Goal: Information Seeking & Learning: Learn about a topic

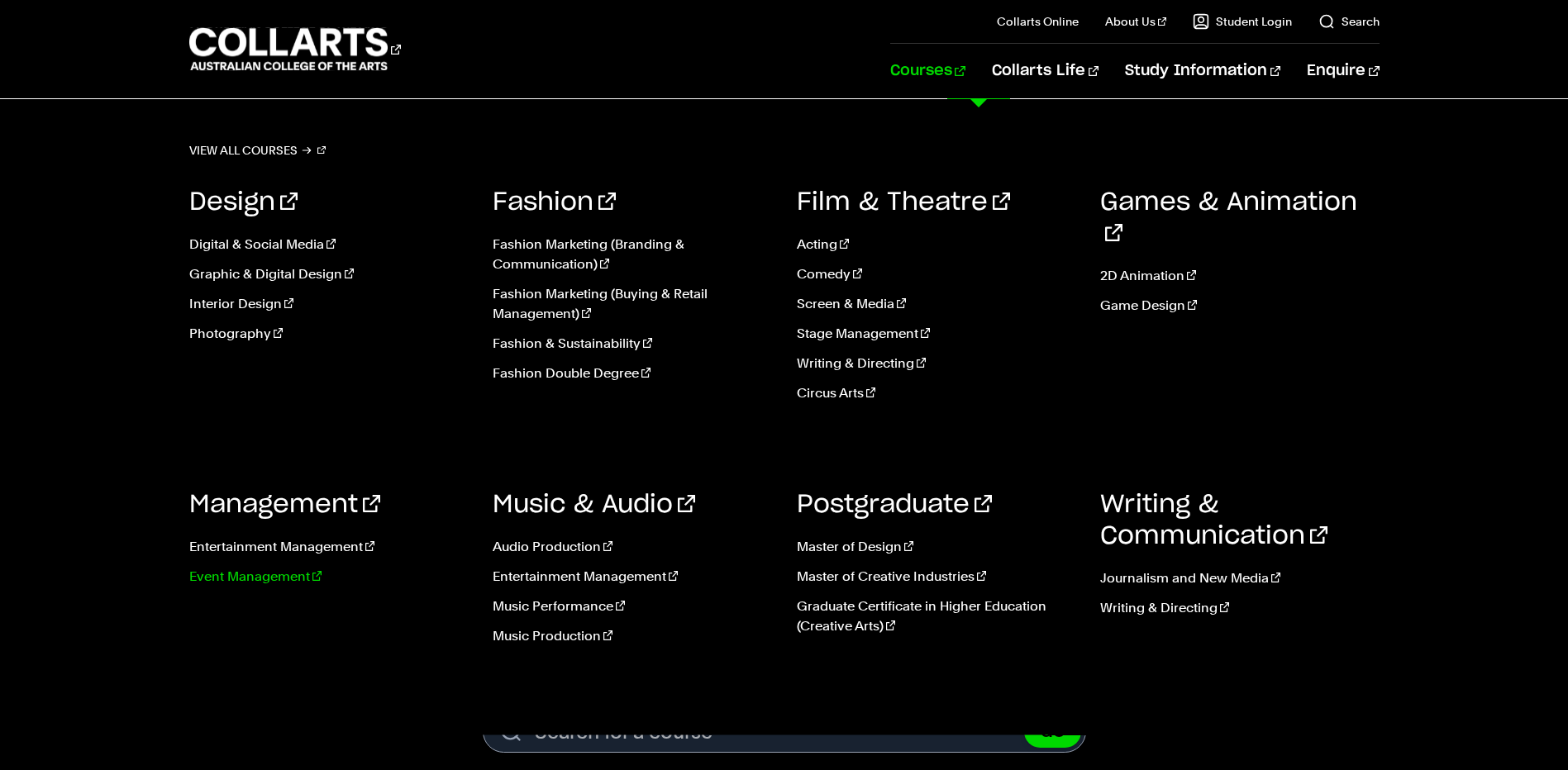
click at [286, 571] on link "Event Management" at bounding box center [329, 577] width 279 height 20
click at [286, 548] on link "Entertainment Management" at bounding box center [329, 546] width 279 height 20
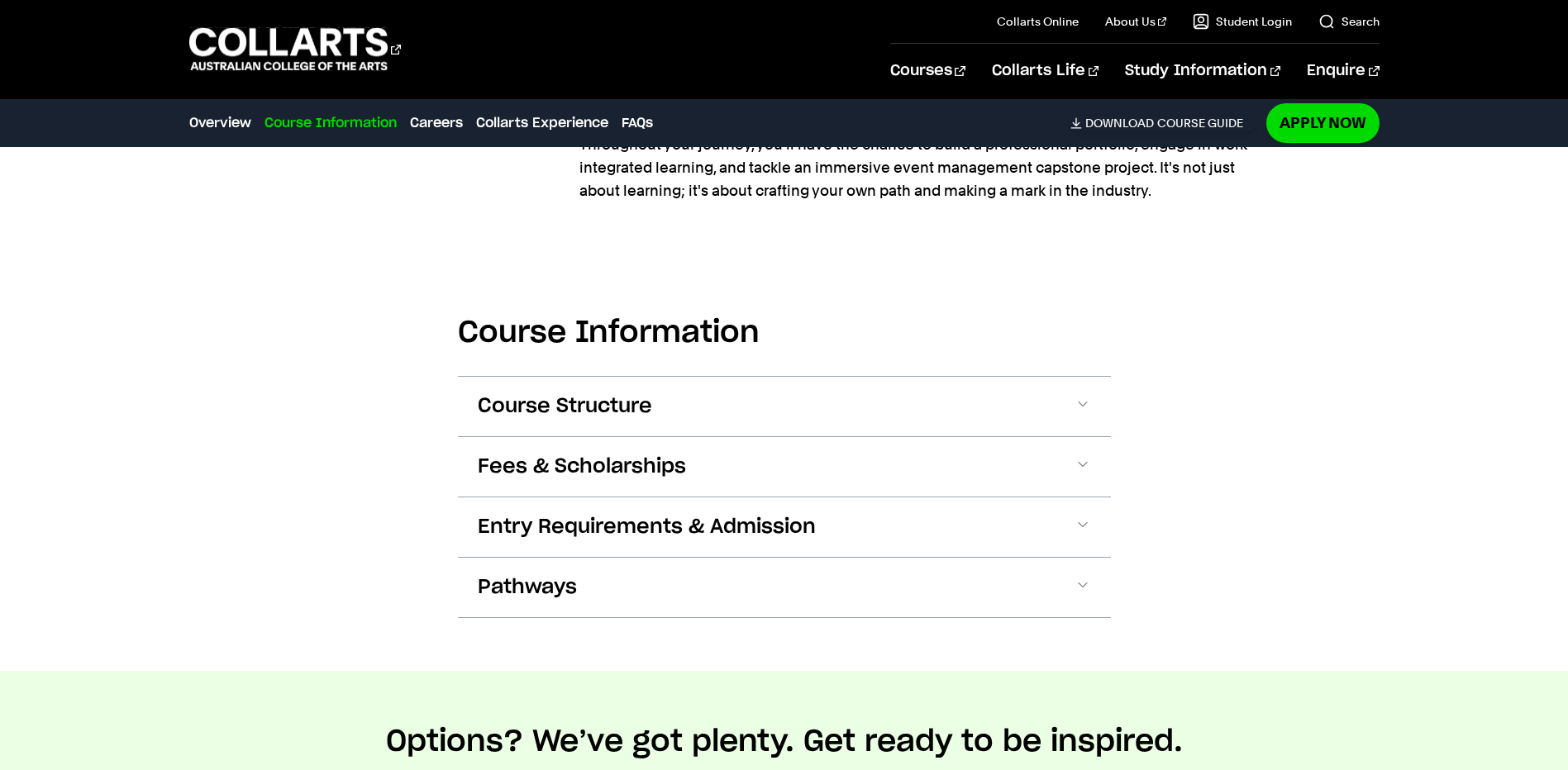
scroll to position [1653, 0]
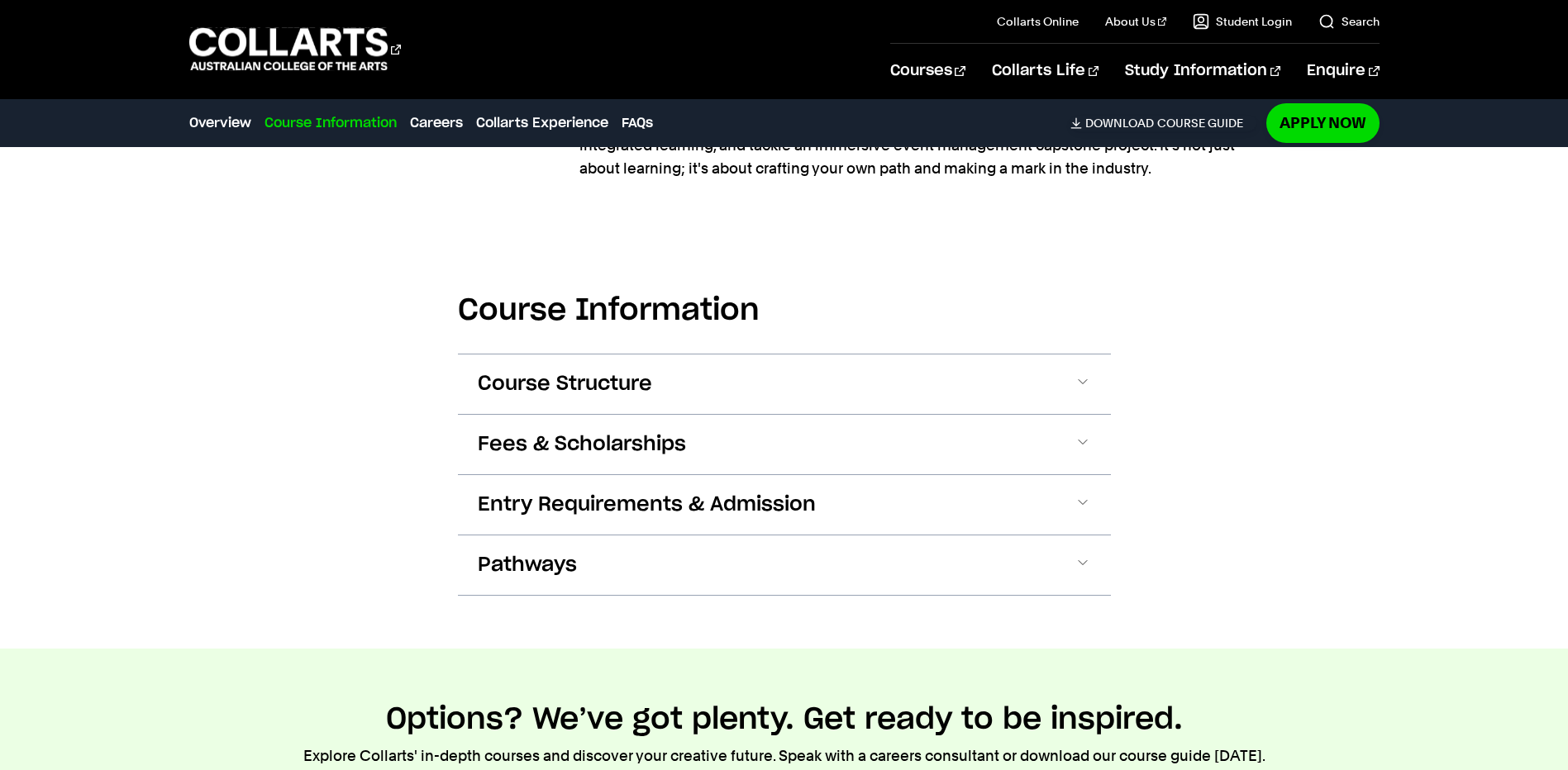
click at [624, 342] on section "Course Information Course Structure Bachelor of Event Management The Bachelor d…" at bounding box center [784, 432] width 653 height 434
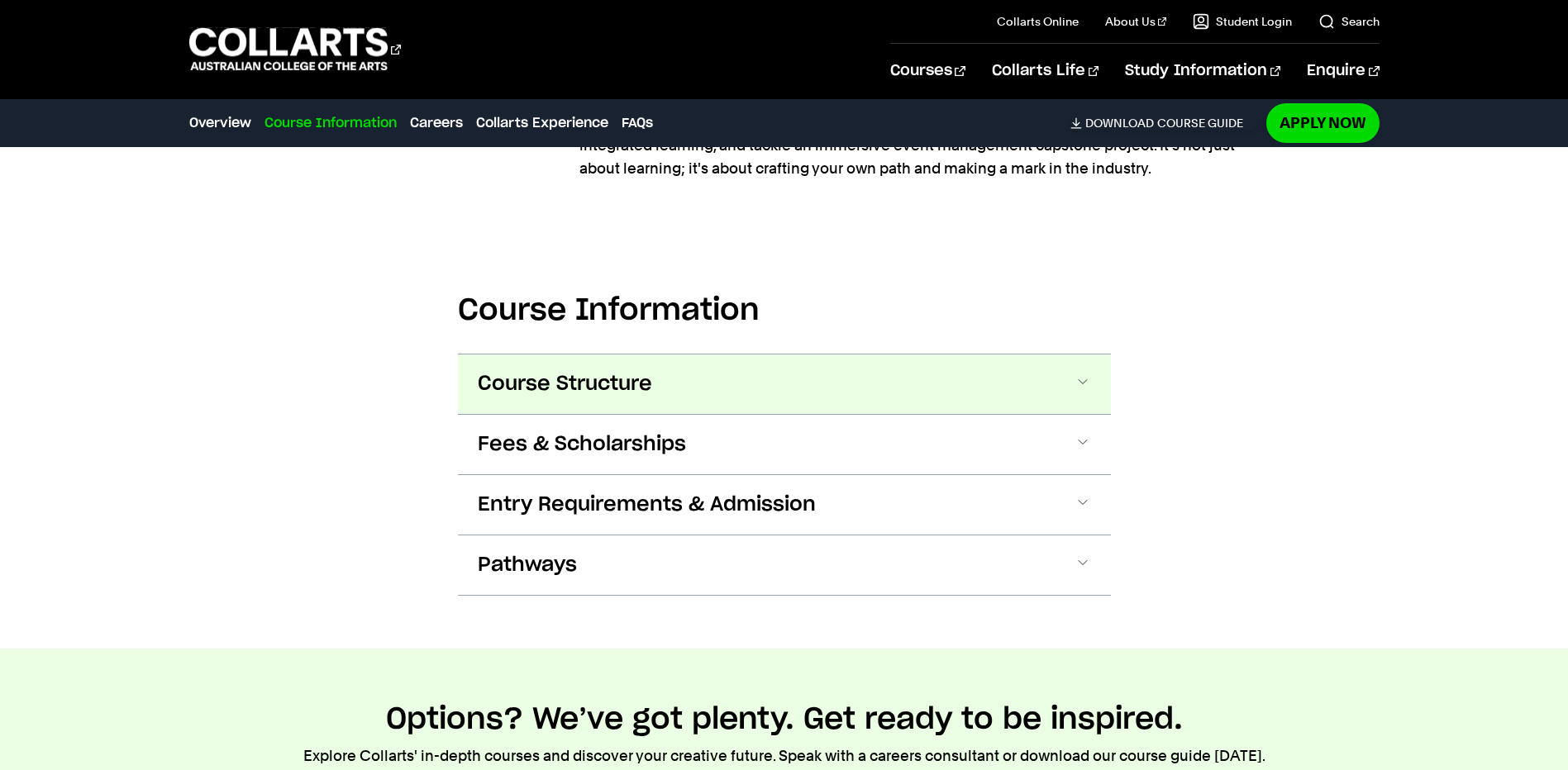
click at [633, 368] on button "Course Structure" at bounding box center [784, 384] width 653 height 60
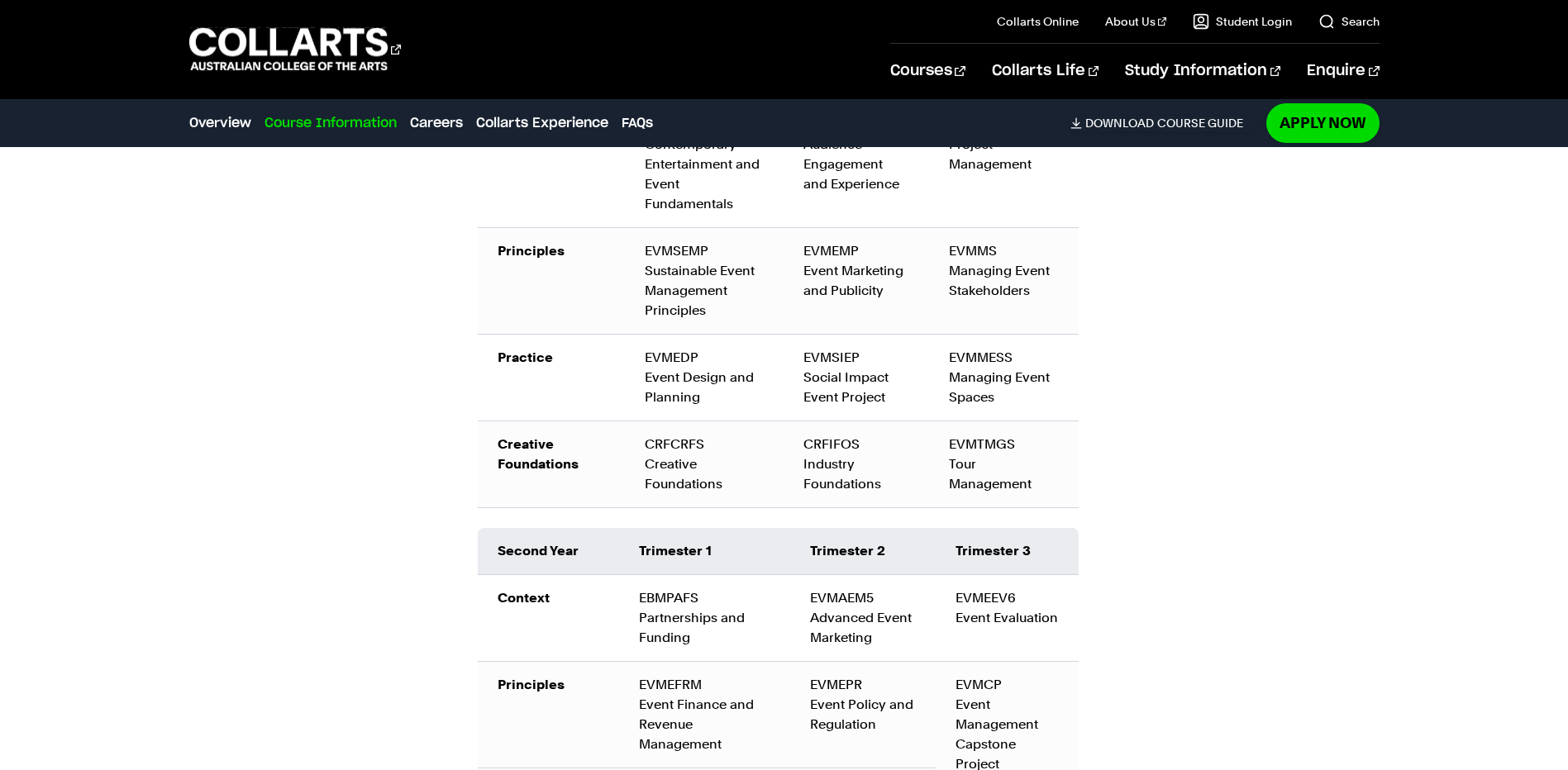
scroll to position [2024, 0]
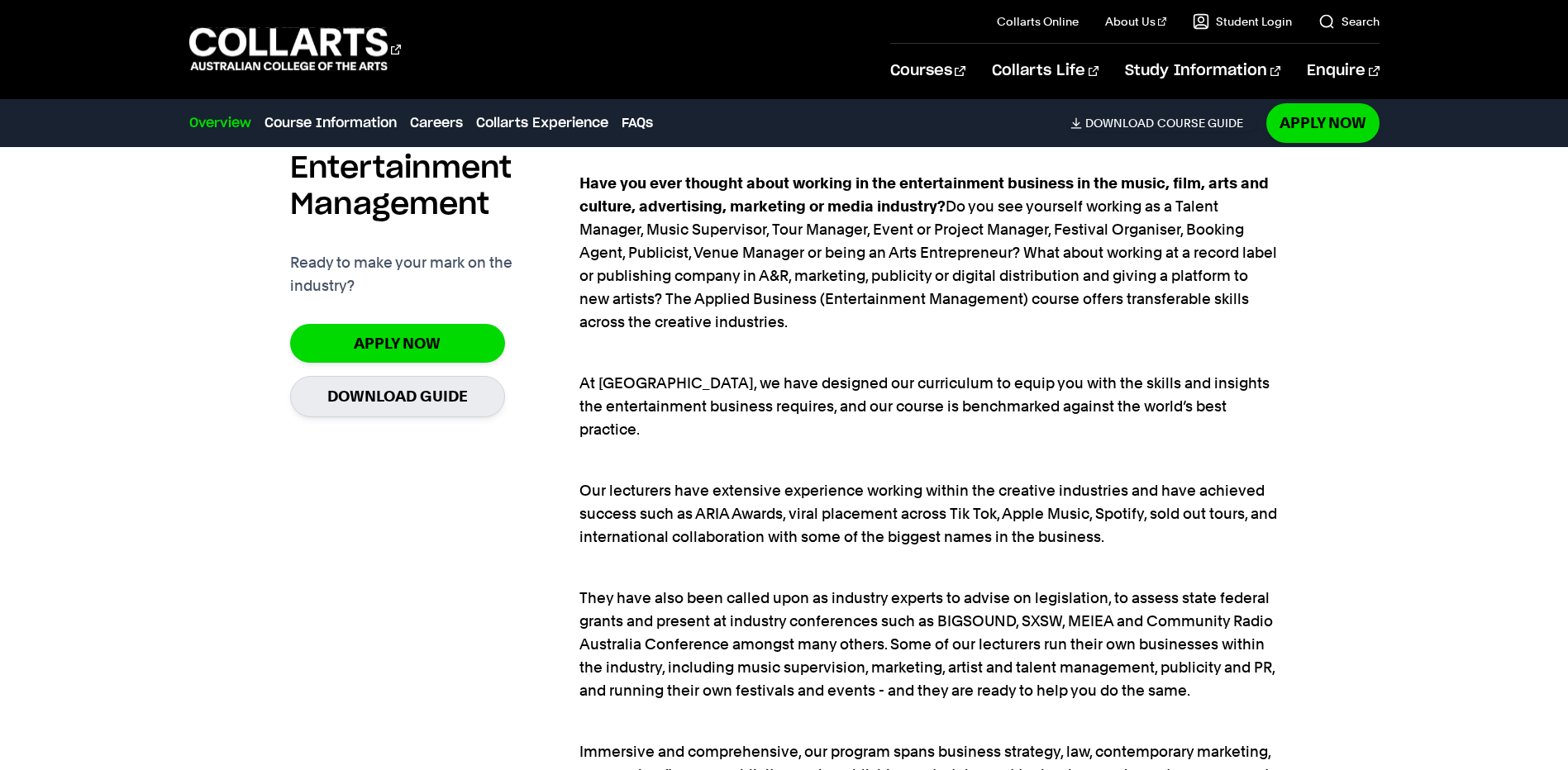
scroll to position [1240, 0]
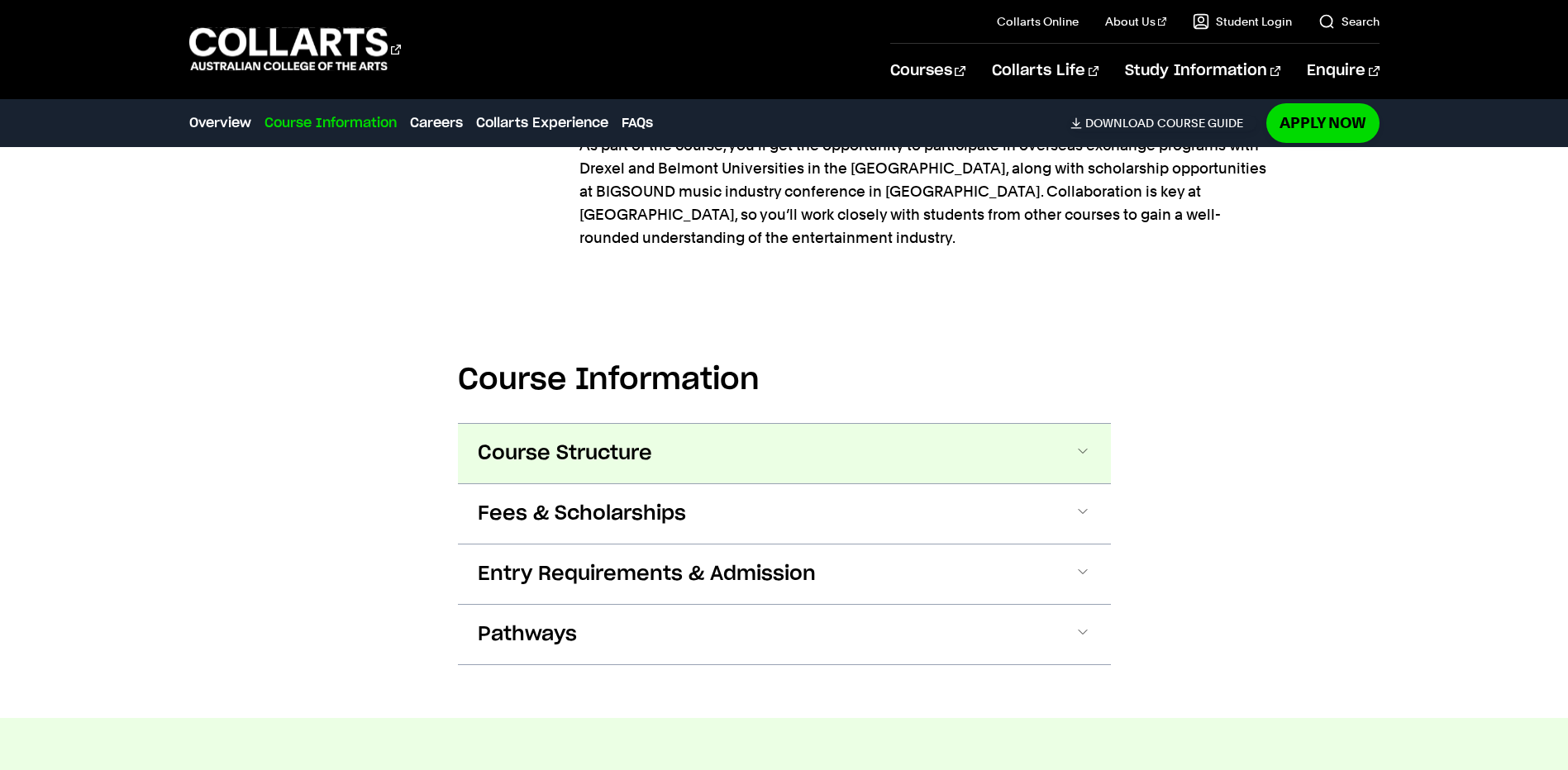
click at [668, 428] on button "Course Structure" at bounding box center [784, 454] width 653 height 60
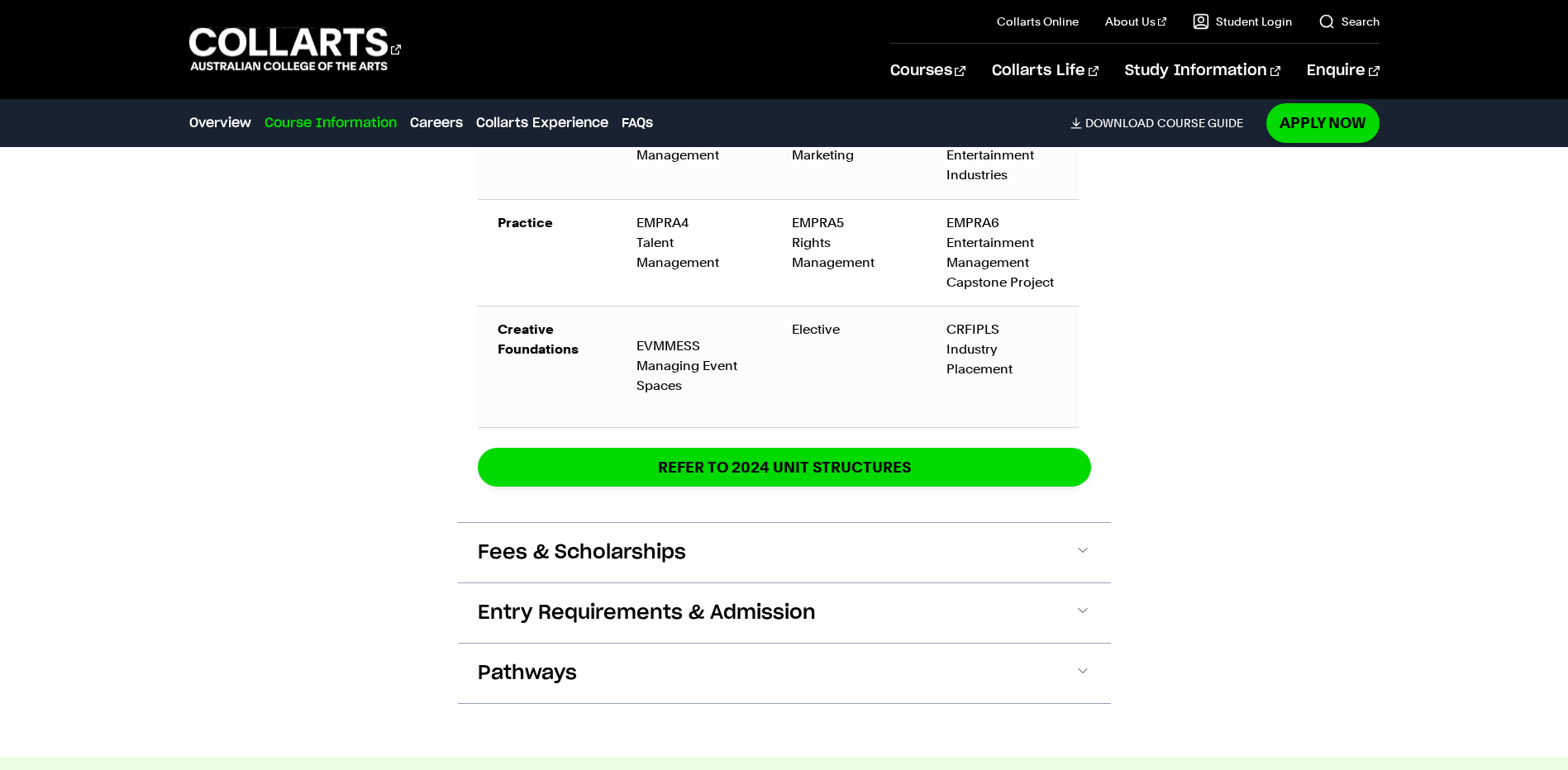
scroll to position [3369, 0]
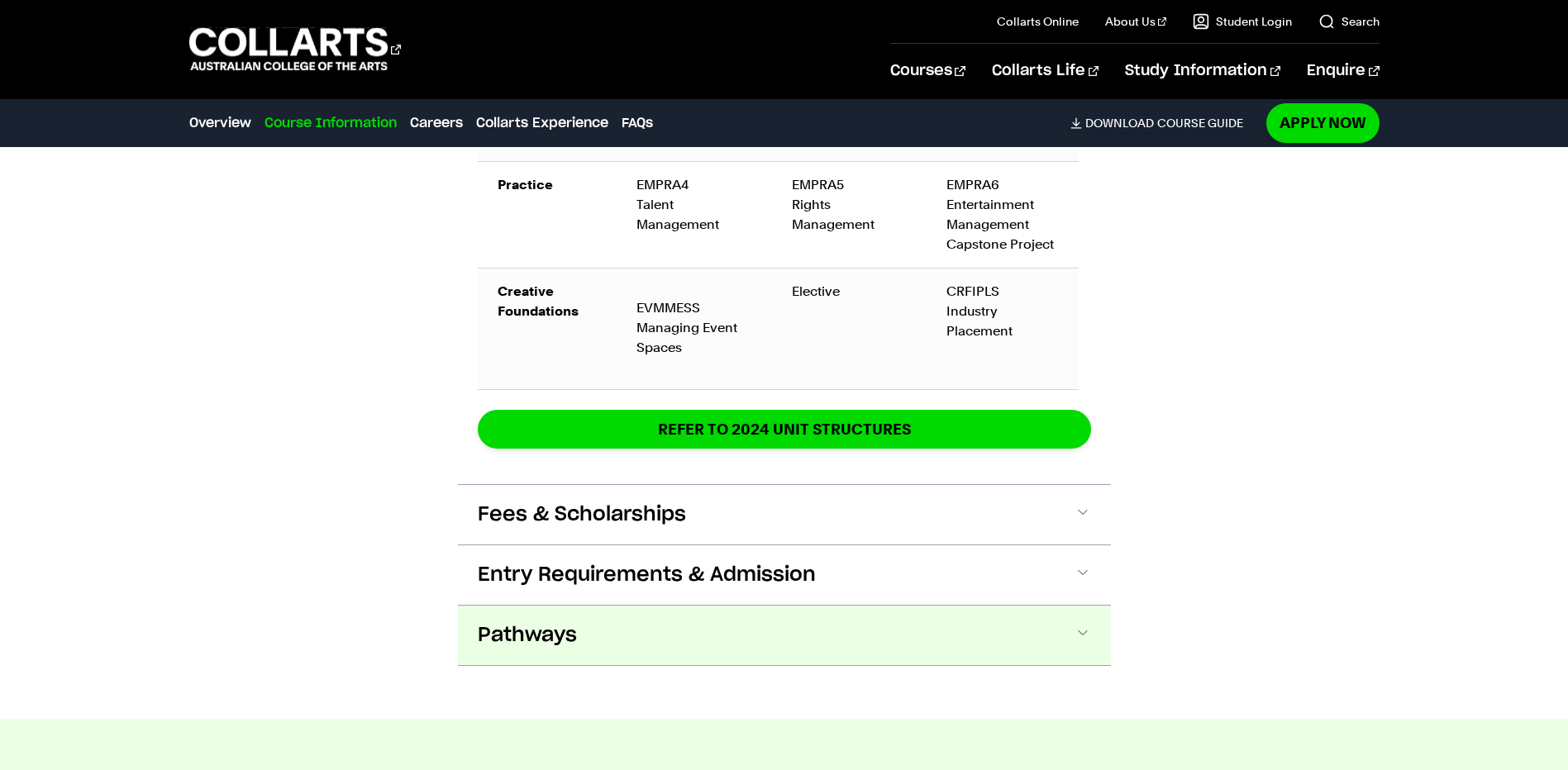
click at [671, 606] on button "Pathways" at bounding box center [784, 636] width 653 height 60
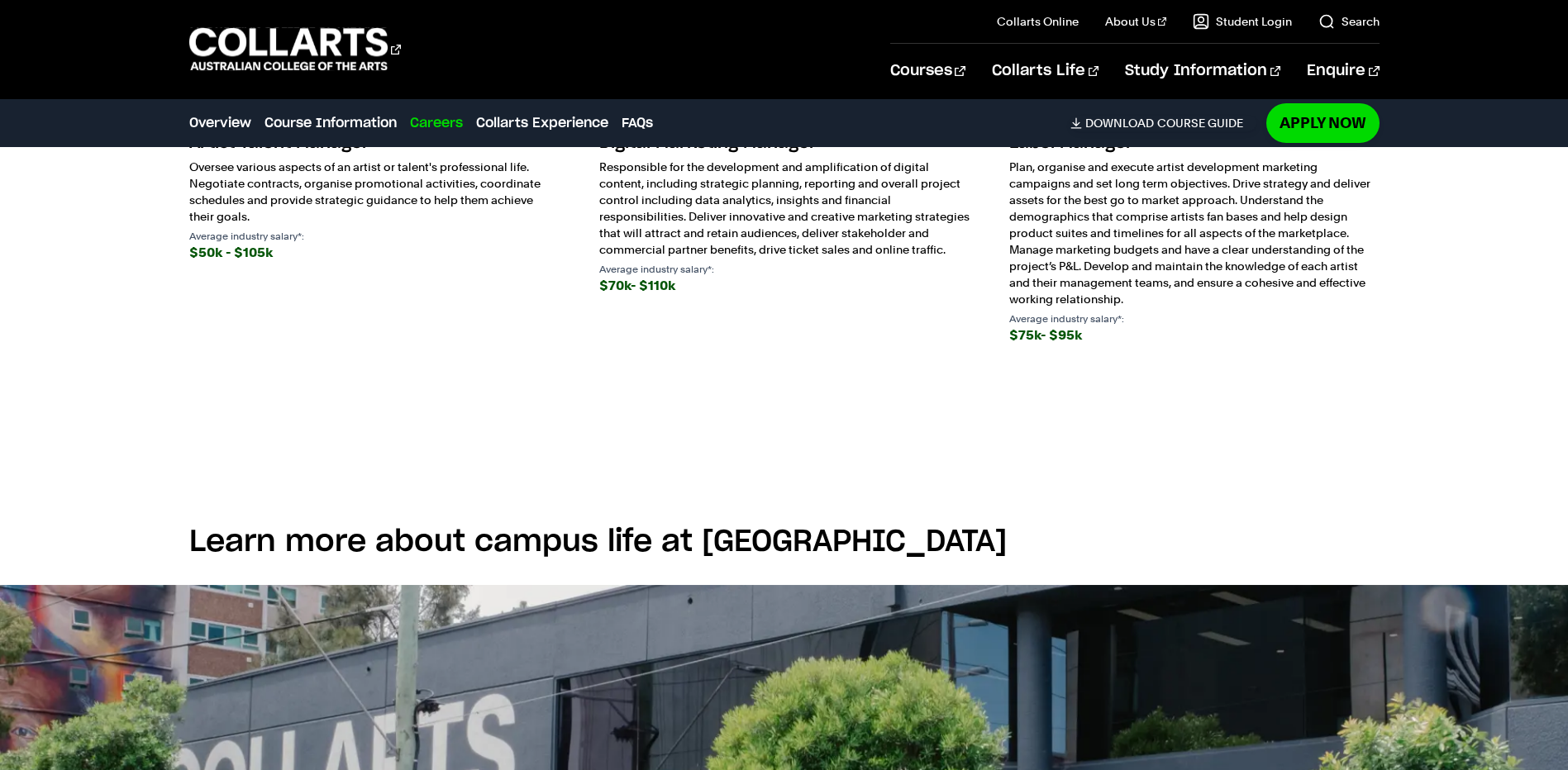
scroll to position [4936, 0]
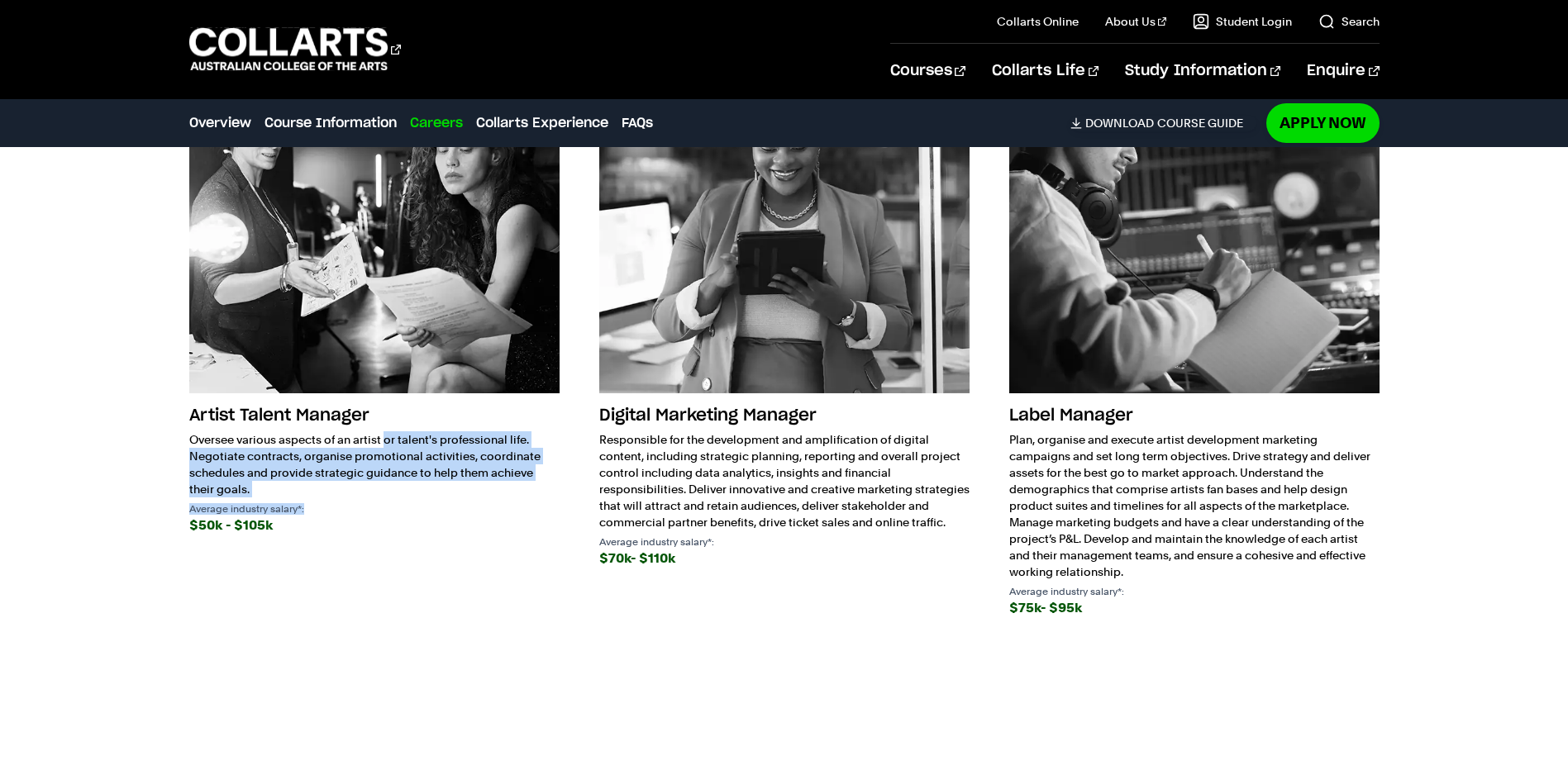
drag, startPoint x: 188, startPoint y: 395, endPoint x: 515, endPoint y: 467, distance: 334.8
click at [516, 467] on div "Artist Talent Manager Oversee various aspects of an artist or talent's professi…" at bounding box center [374, 468] width 370 height 137
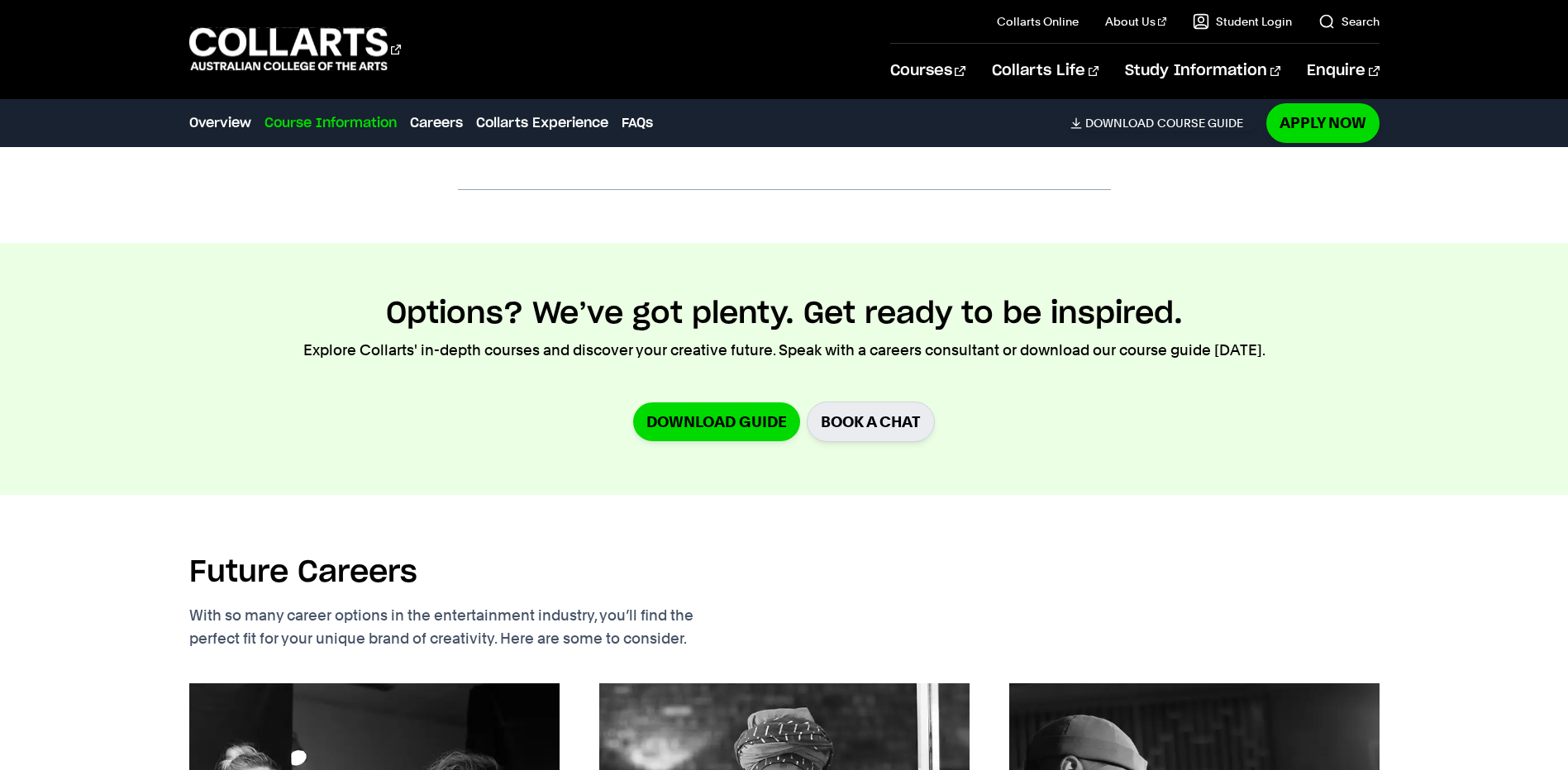
scroll to position [4276, 0]
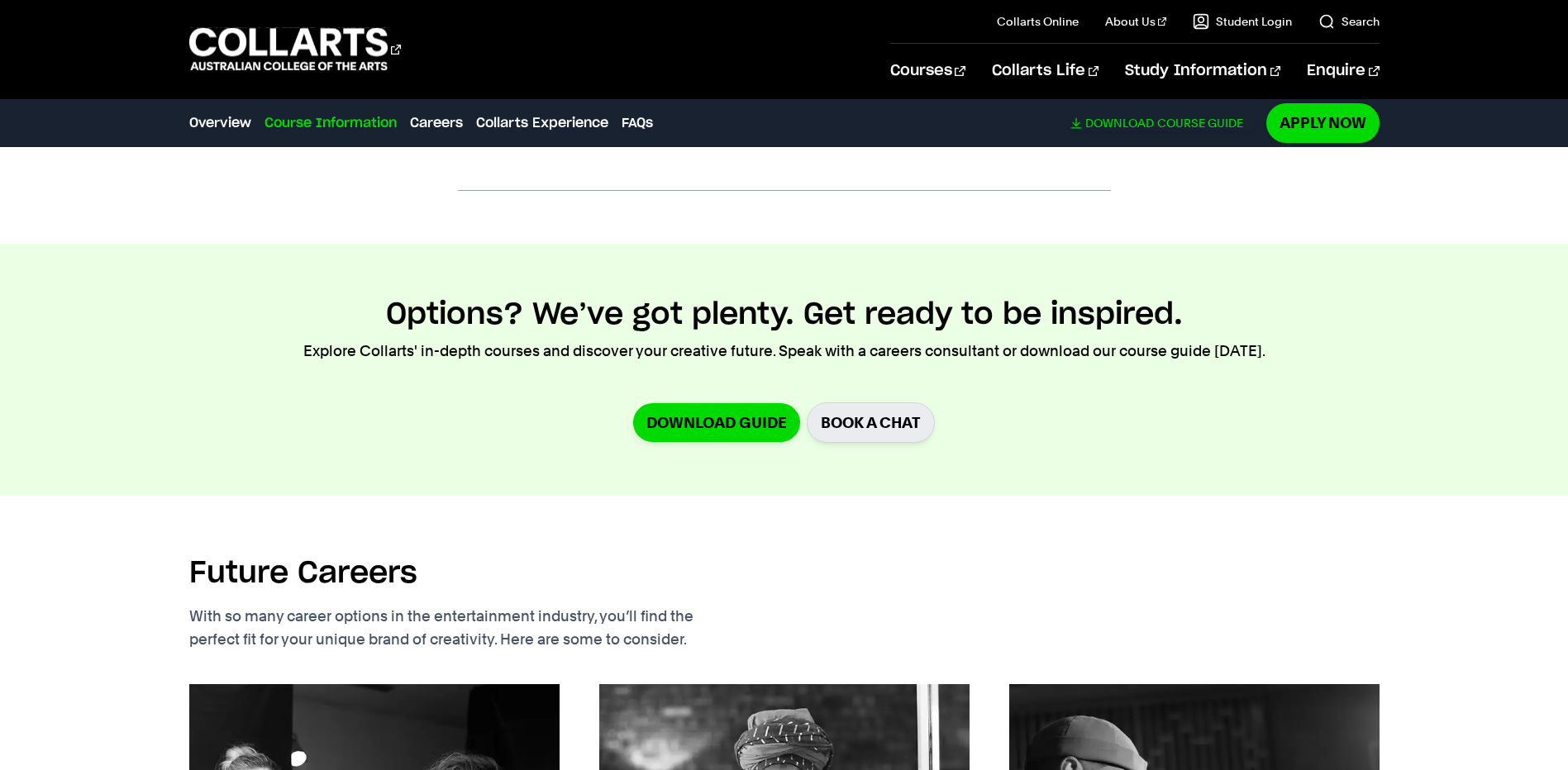
click at [1134, 127] on span "Download" at bounding box center [1119, 122] width 69 height 15
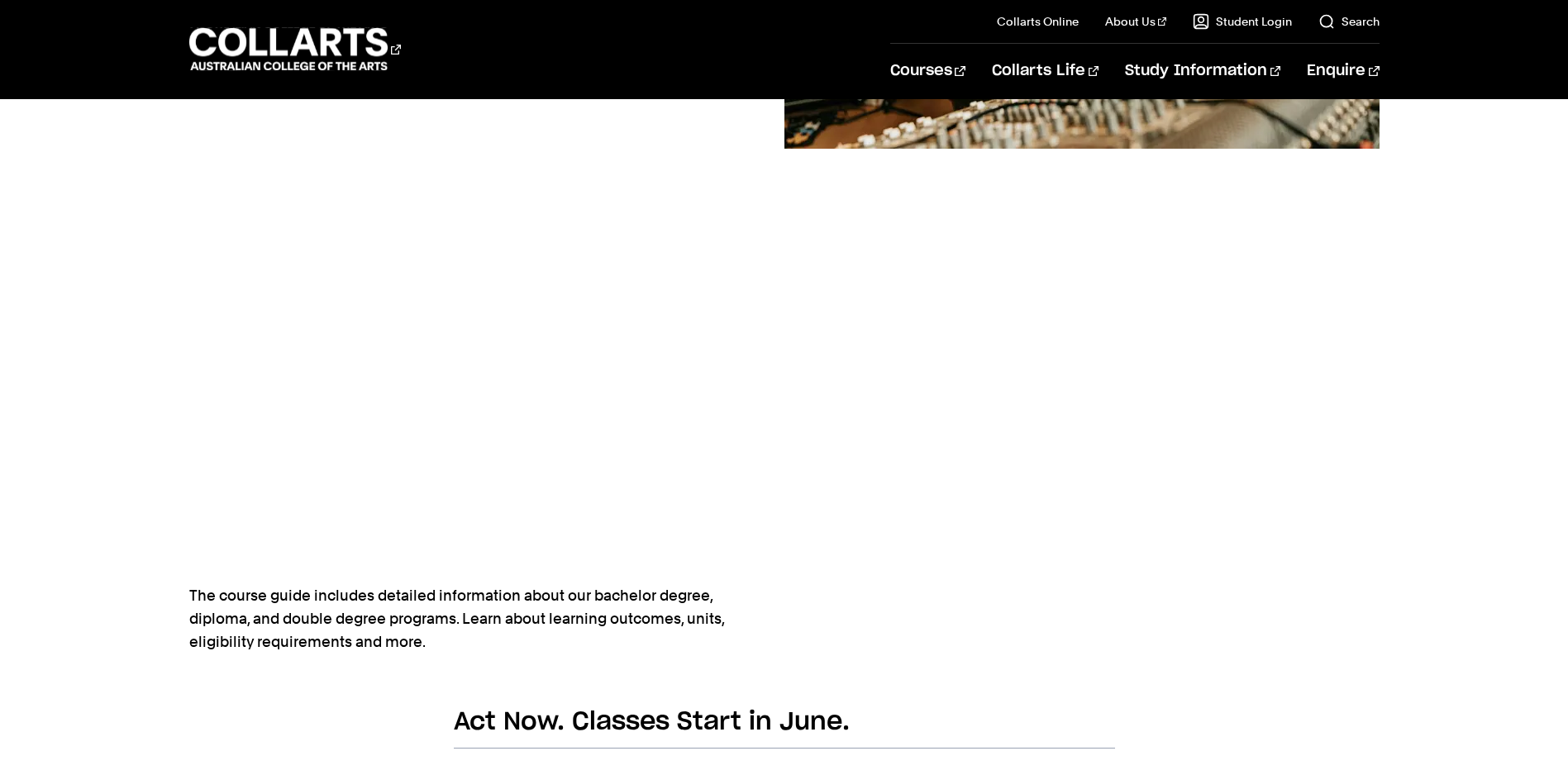
scroll to position [248, 0]
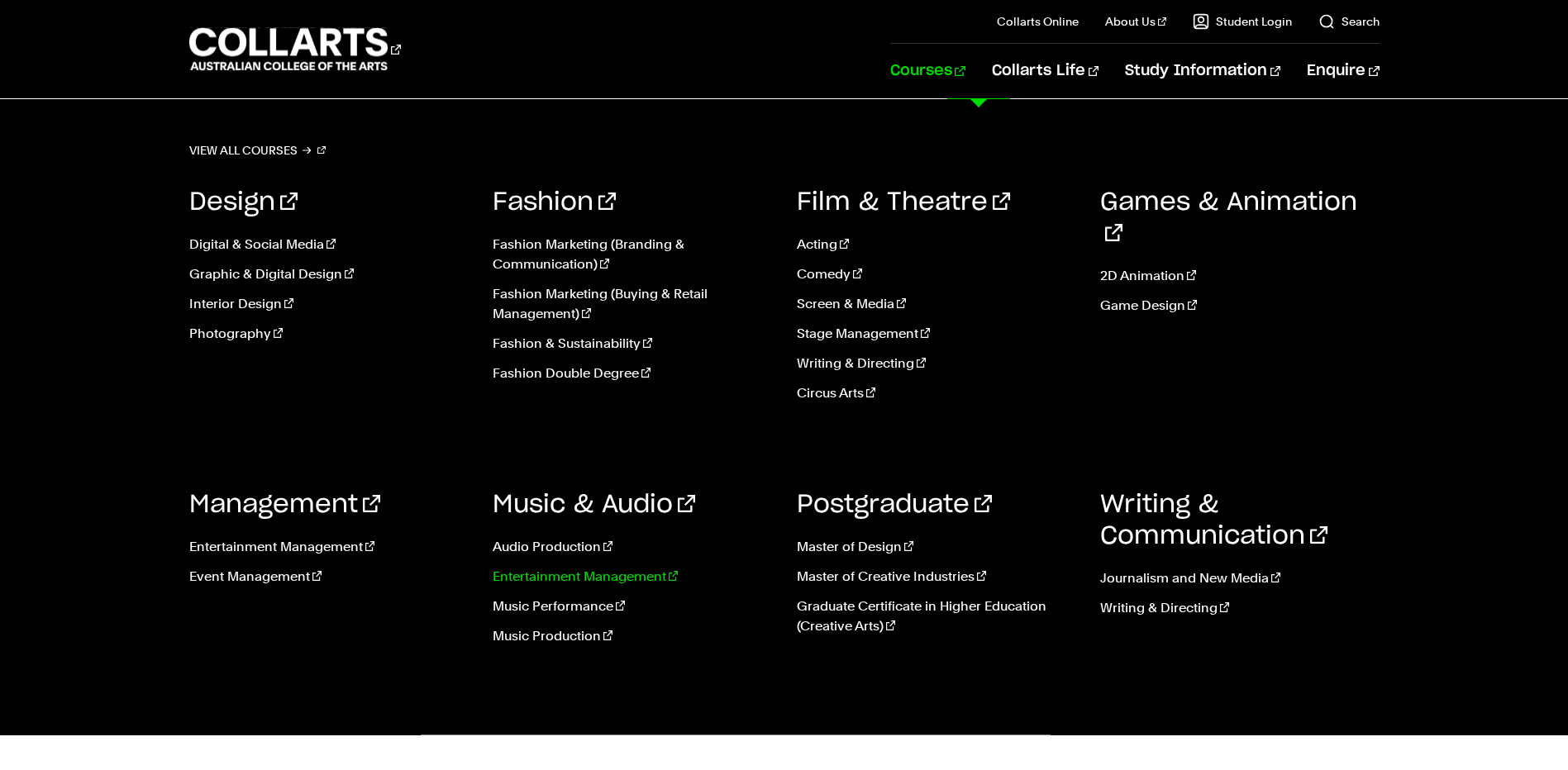
click at [613, 572] on link "Entertainment Management" at bounding box center [632, 577] width 279 height 20
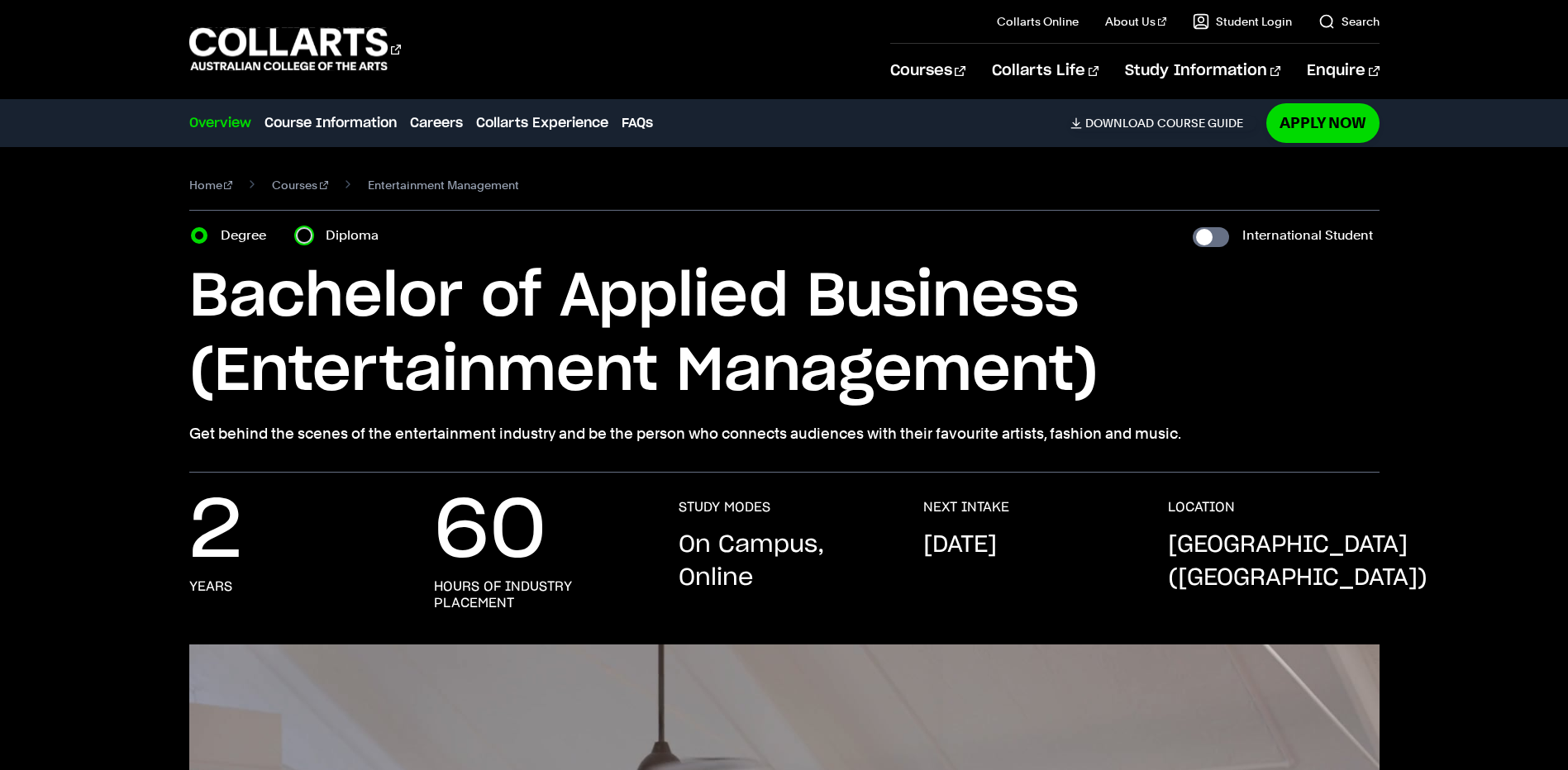
click at [297, 233] on input "Diploma" at bounding box center [304, 235] width 16 height 16
radio input "true"
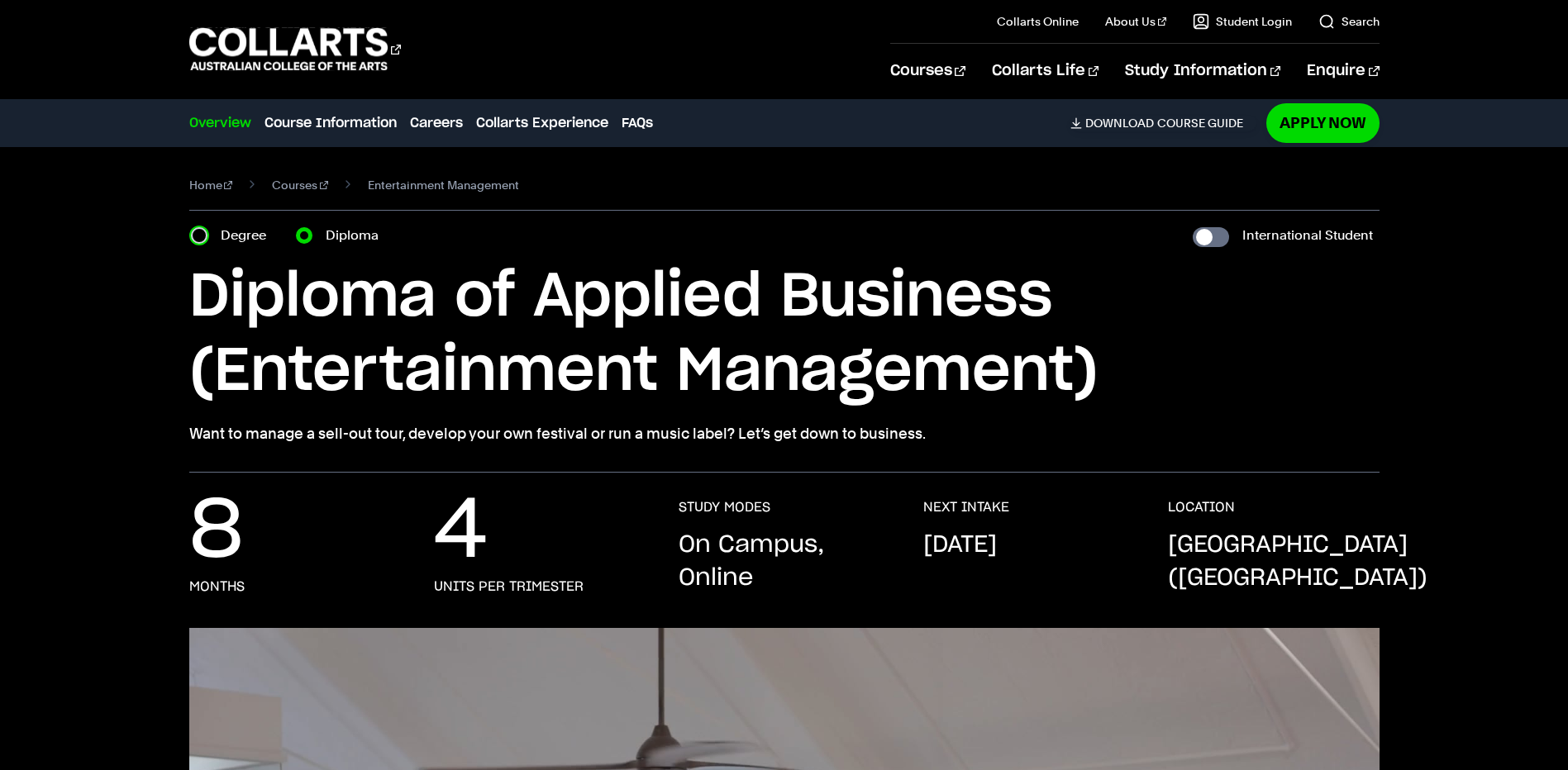
click at [202, 233] on input "Degree" at bounding box center [199, 235] width 16 height 16
radio input "true"
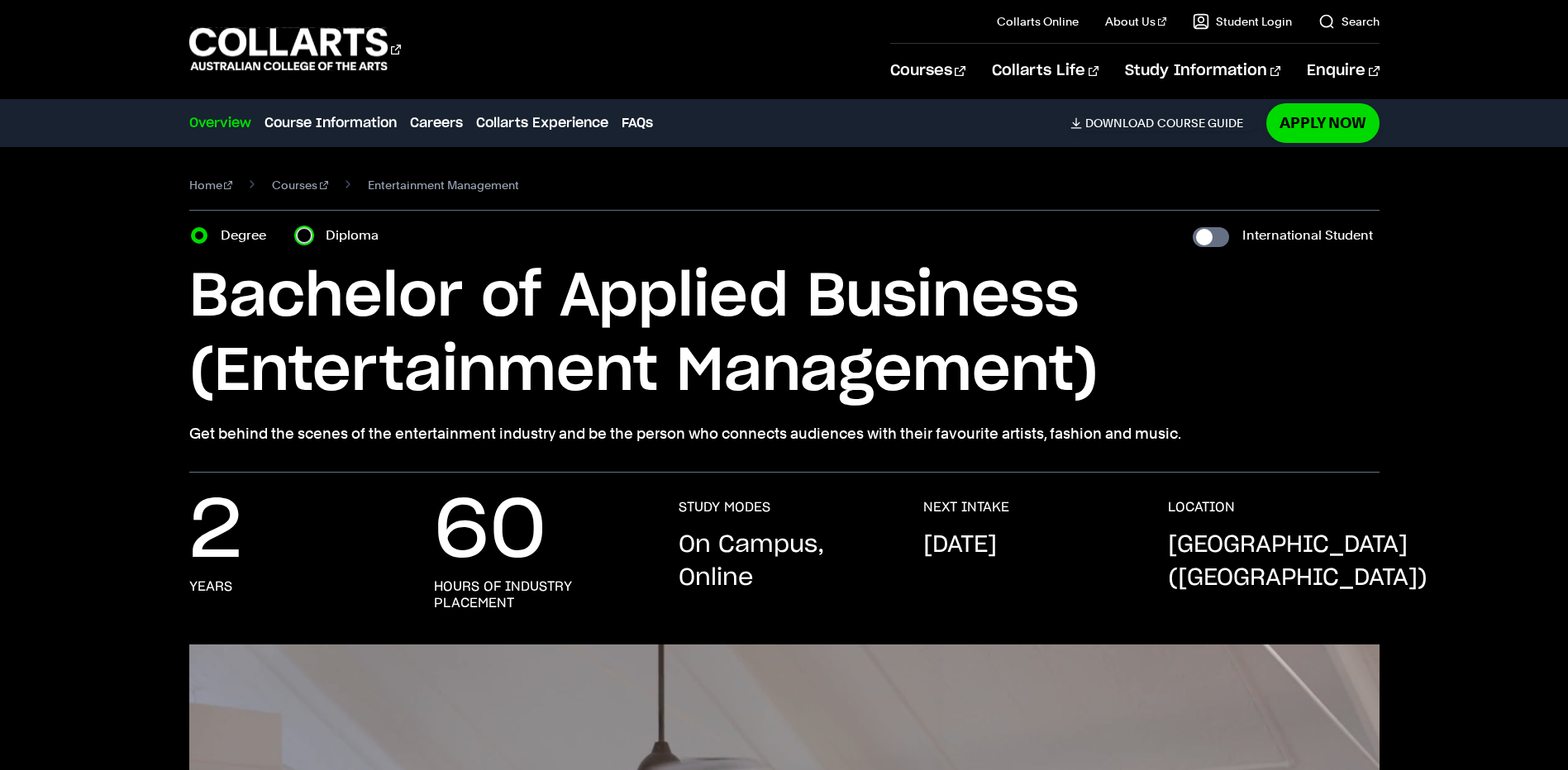
click at [301, 237] on input "Diploma" at bounding box center [304, 235] width 16 height 16
radio input "true"
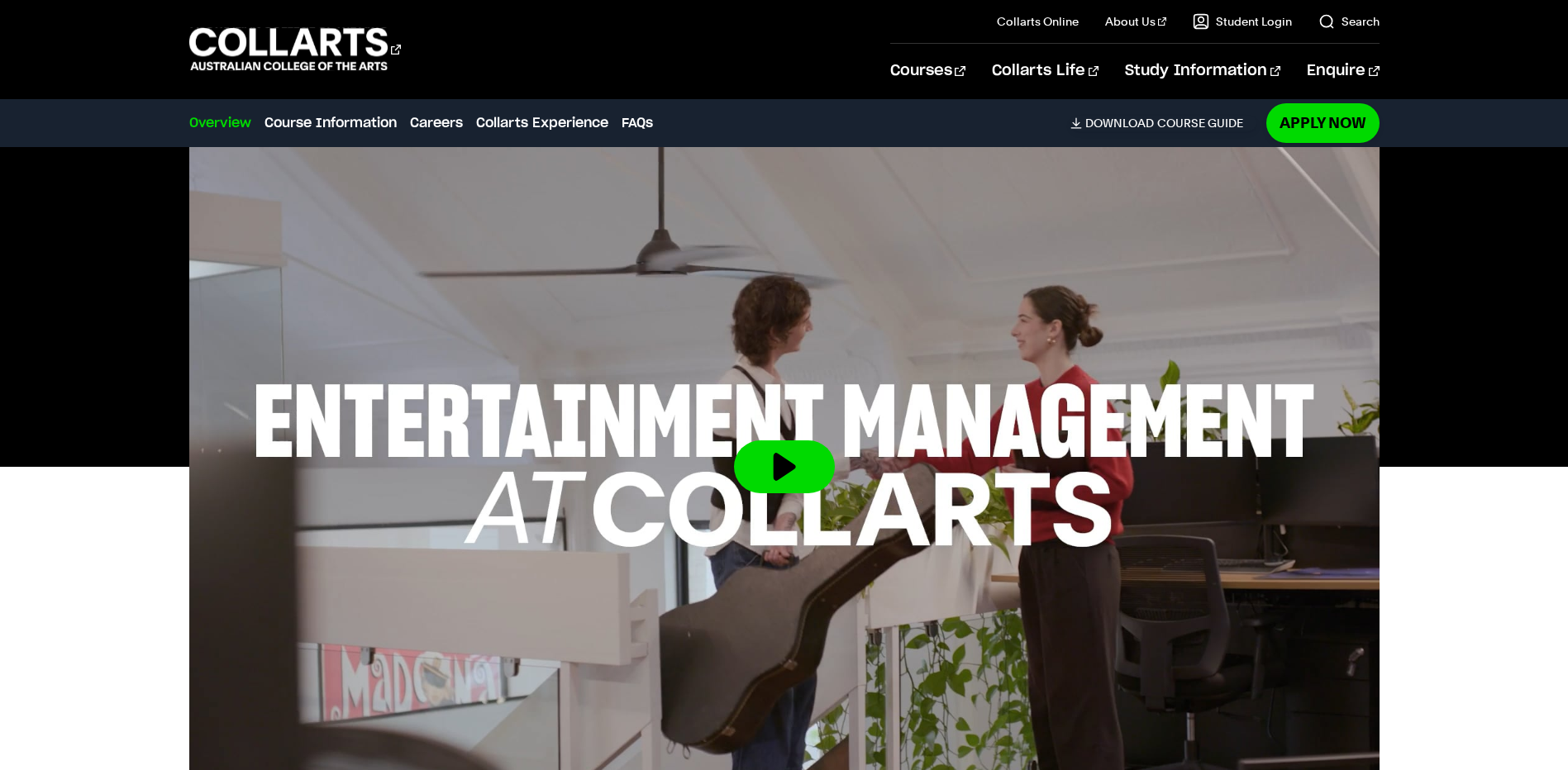
scroll to position [82, 0]
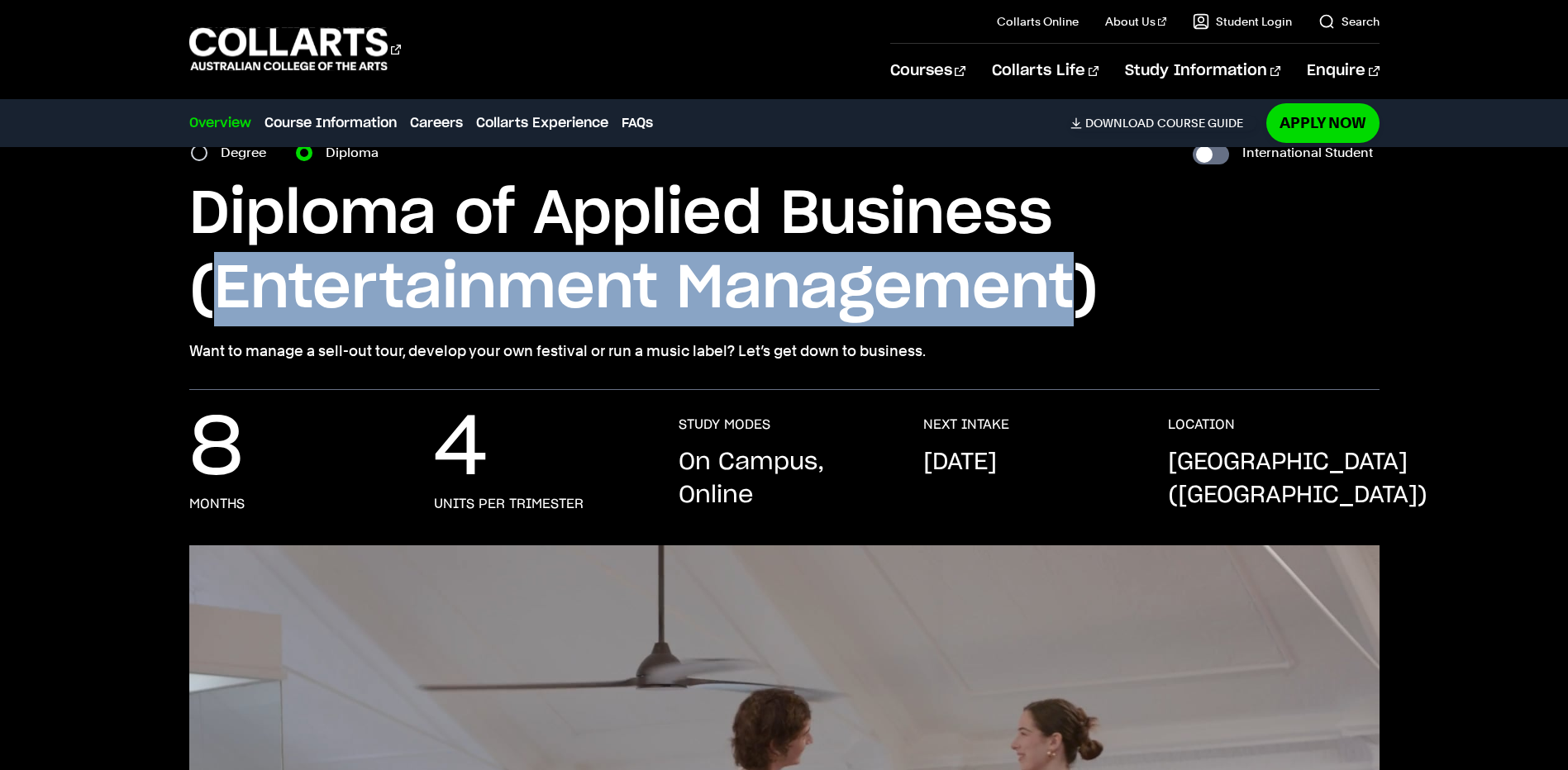
drag, startPoint x: 218, startPoint y: 310, endPoint x: 1058, endPoint y: 308, distance: 840.0
click at [1059, 308] on h1 "Diploma of Applied Business (Entertainment Management)" at bounding box center [784, 252] width 1190 height 149
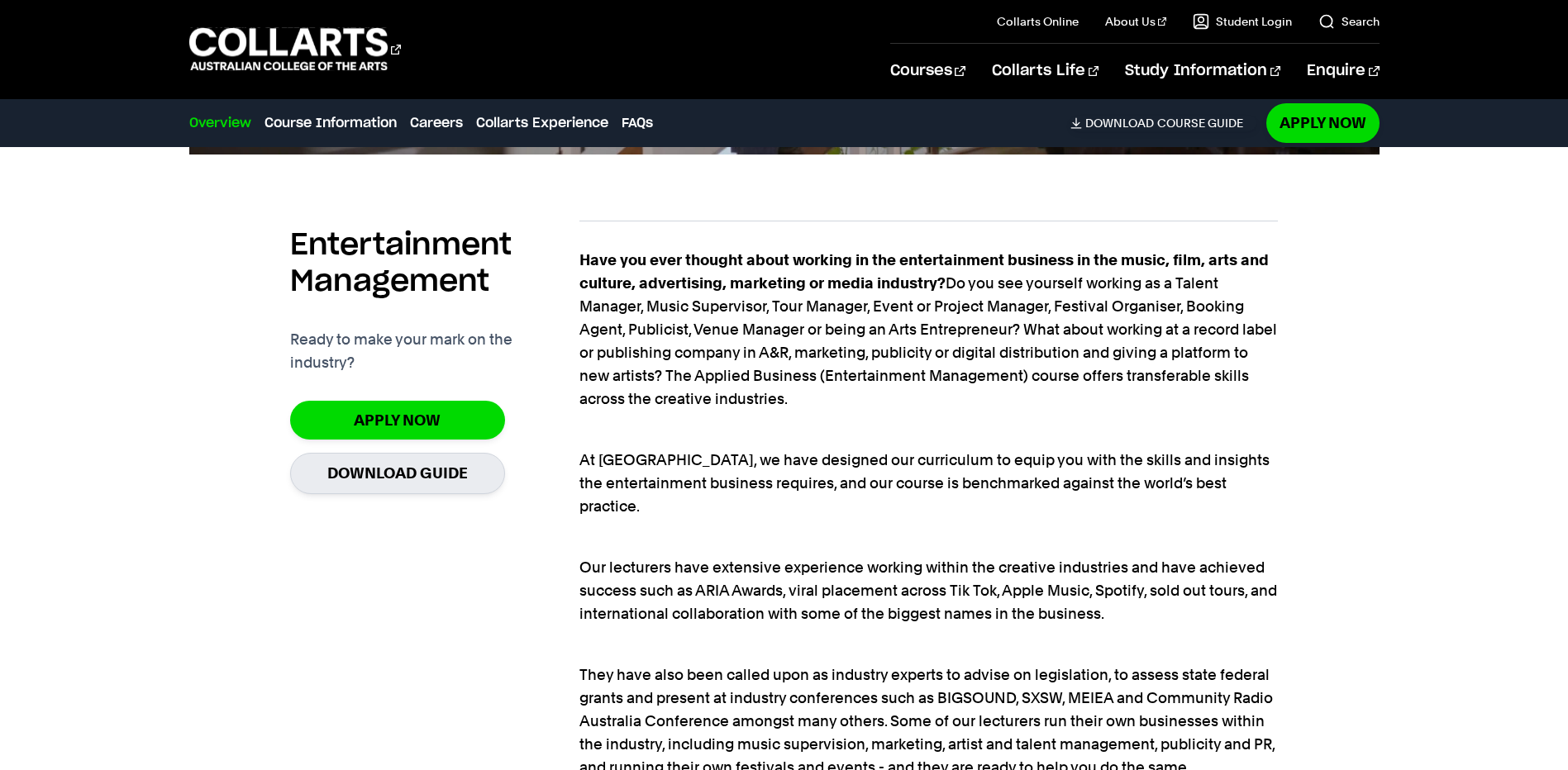
scroll to position [1157, 0]
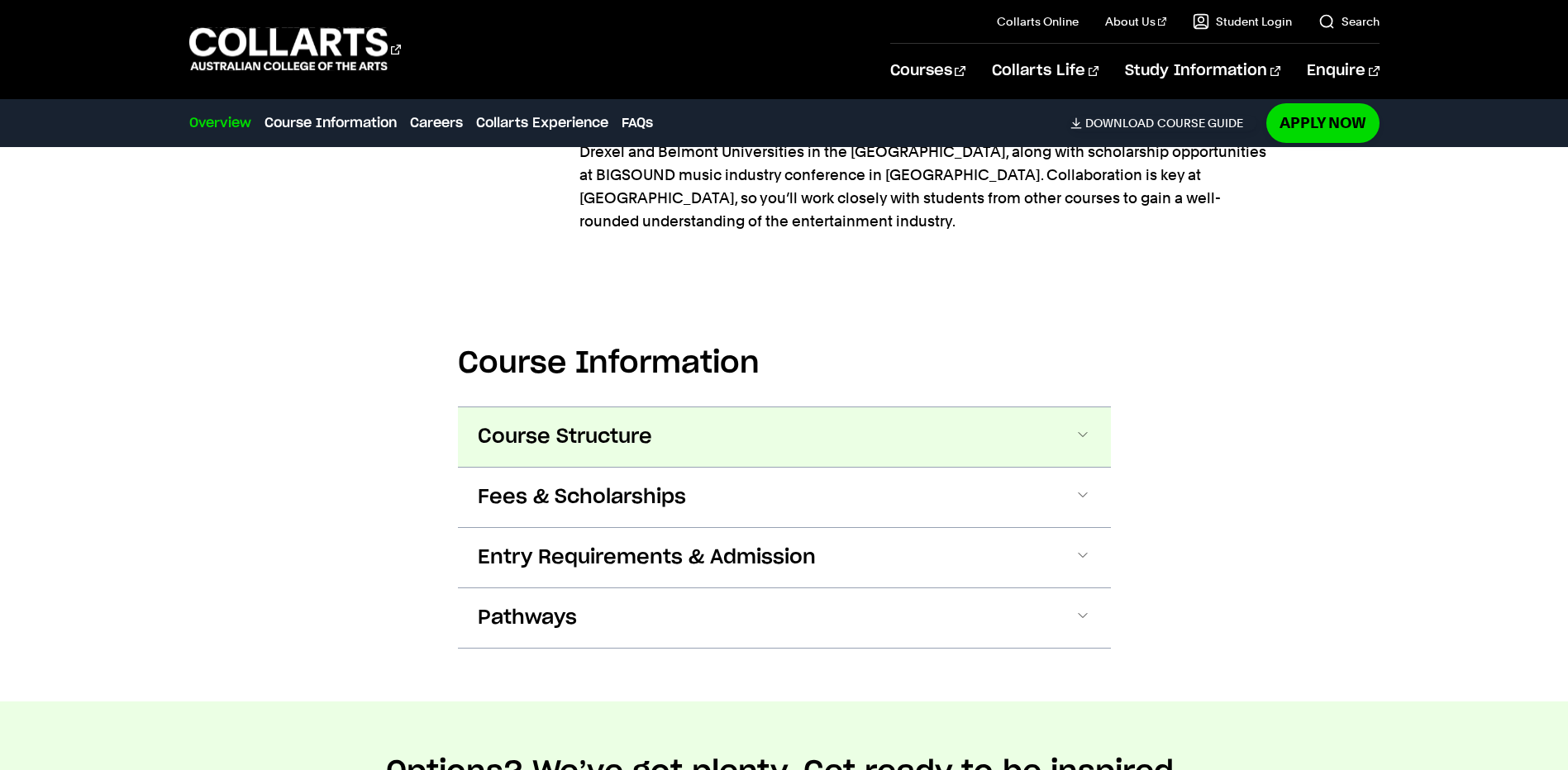
click at [690, 408] on button "Course Structure" at bounding box center [784, 437] width 653 height 60
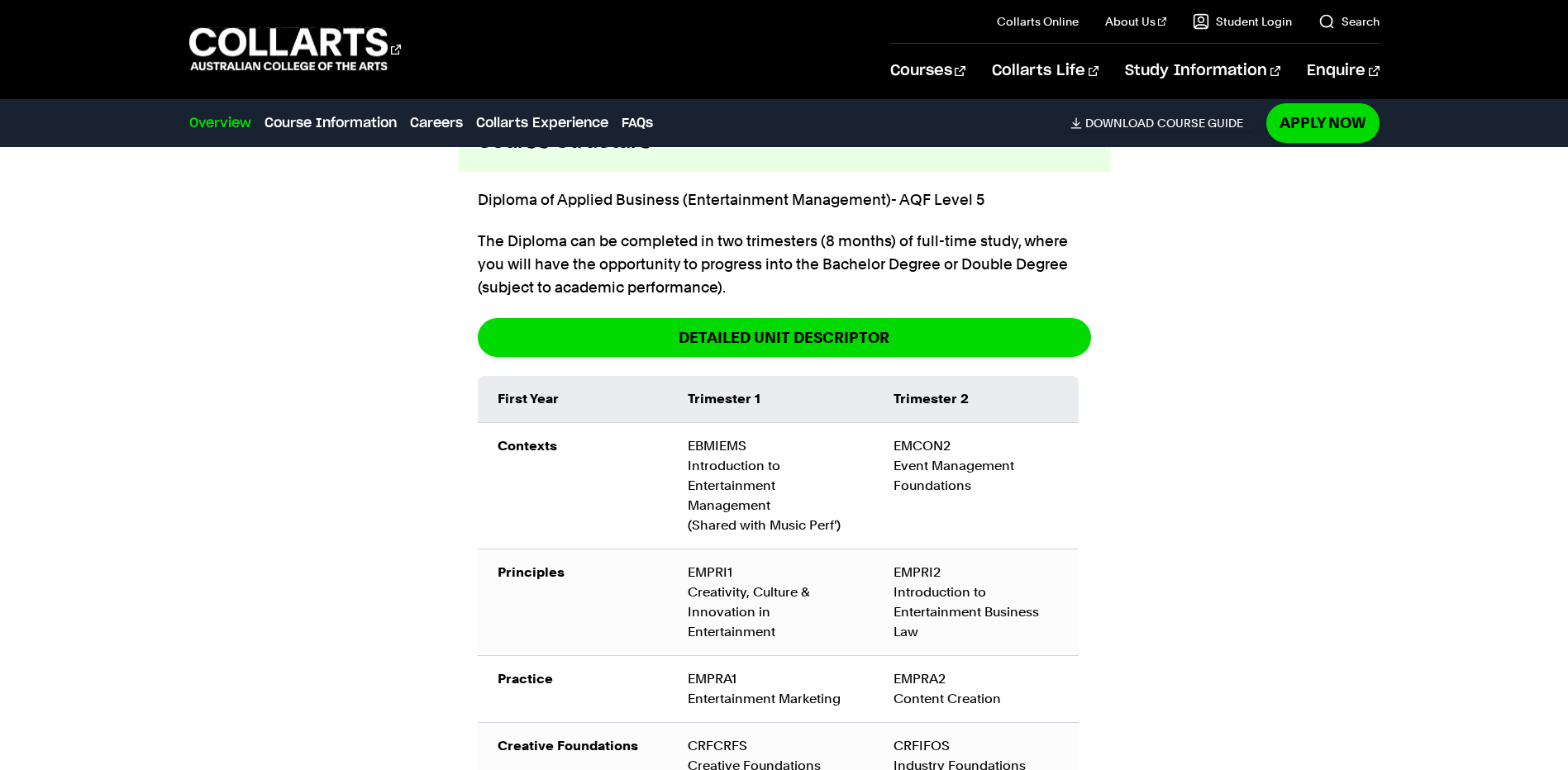
scroll to position [2444, 0]
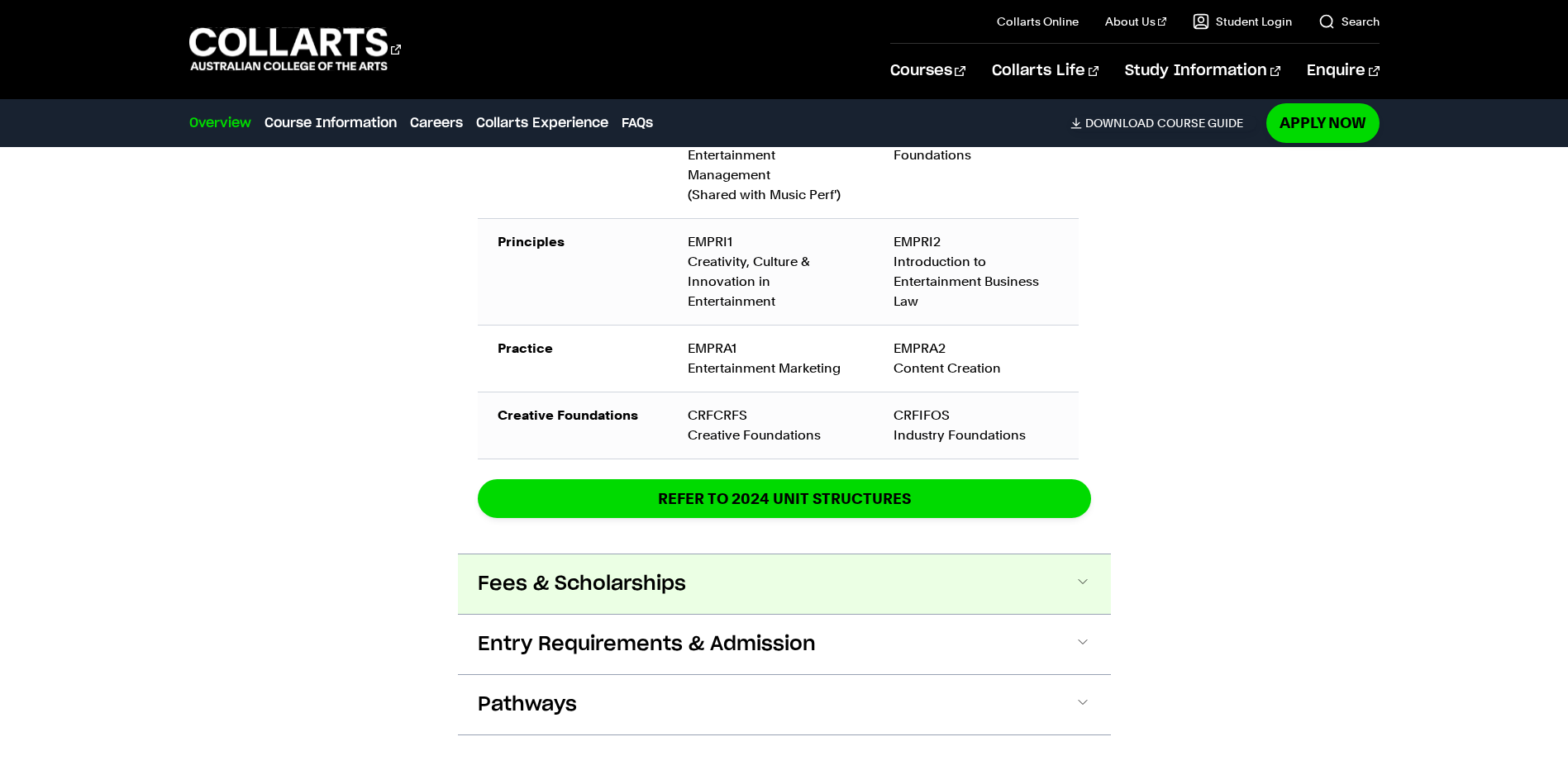
click at [701, 554] on button "Fees & Scholarships" at bounding box center [784, 584] width 653 height 60
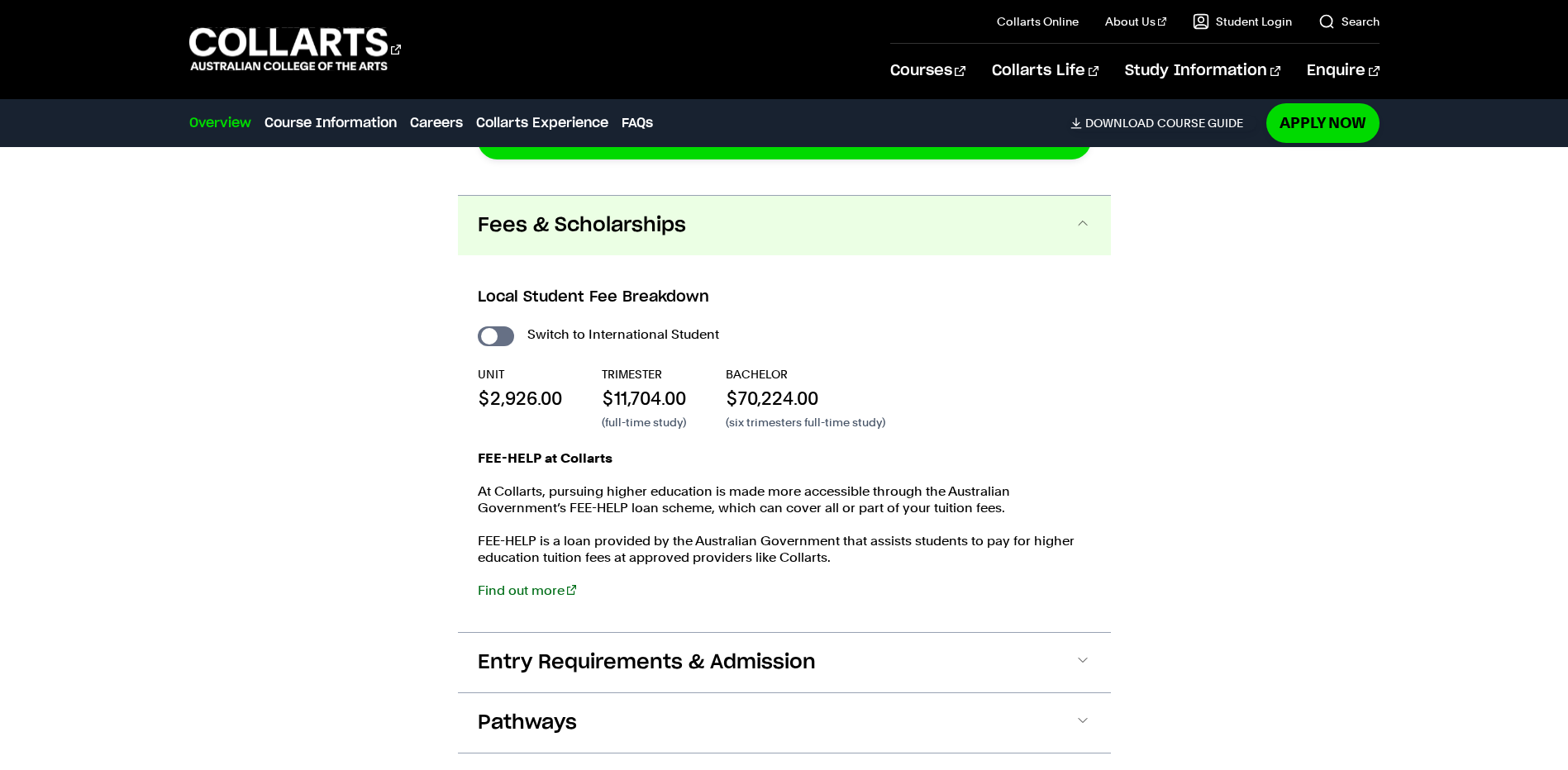
scroll to position [3051, 0]
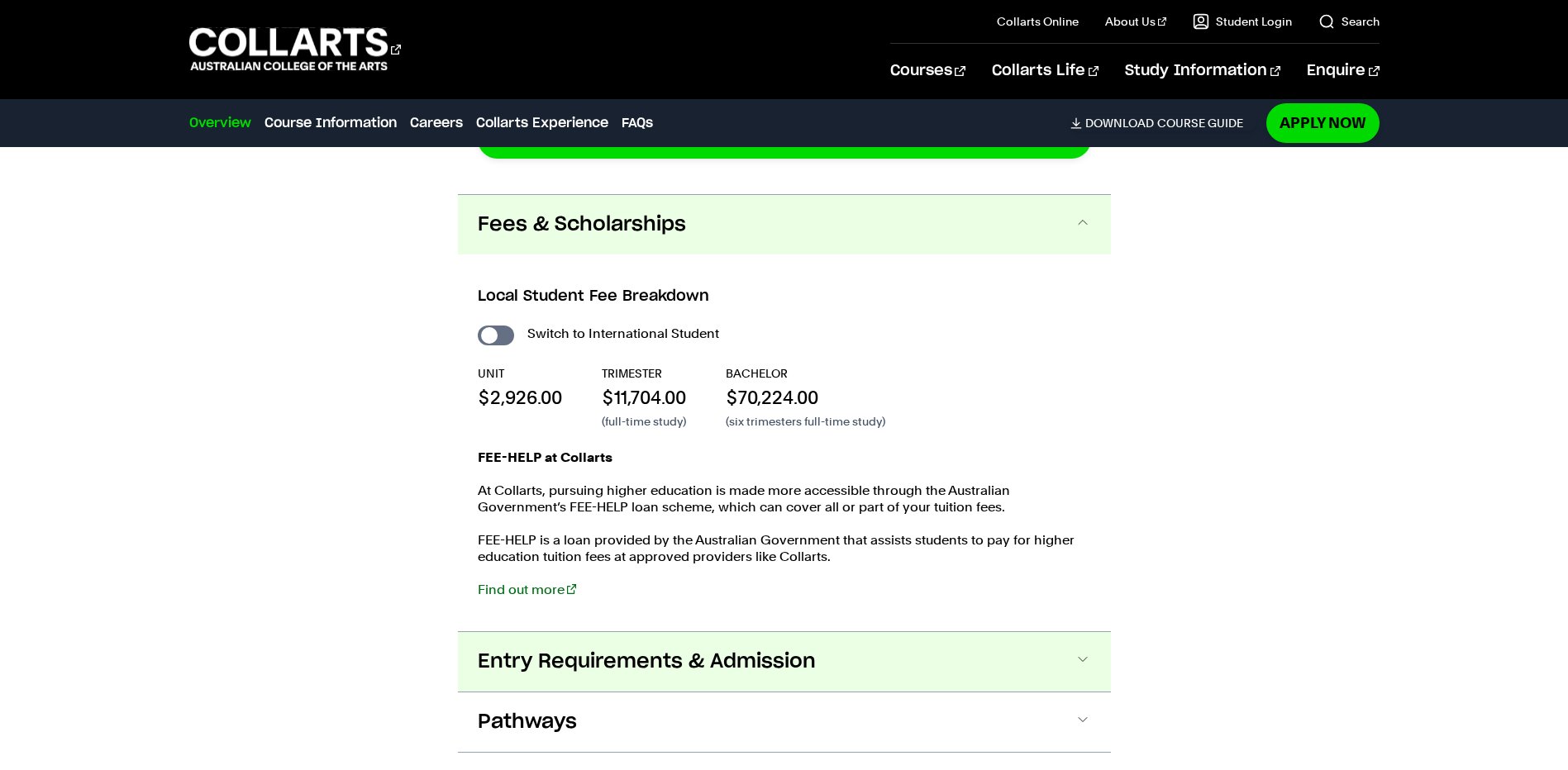
click at [646, 632] on button "Entry Requirements & Admission" at bounding box center [784, 662] width 653 height 60
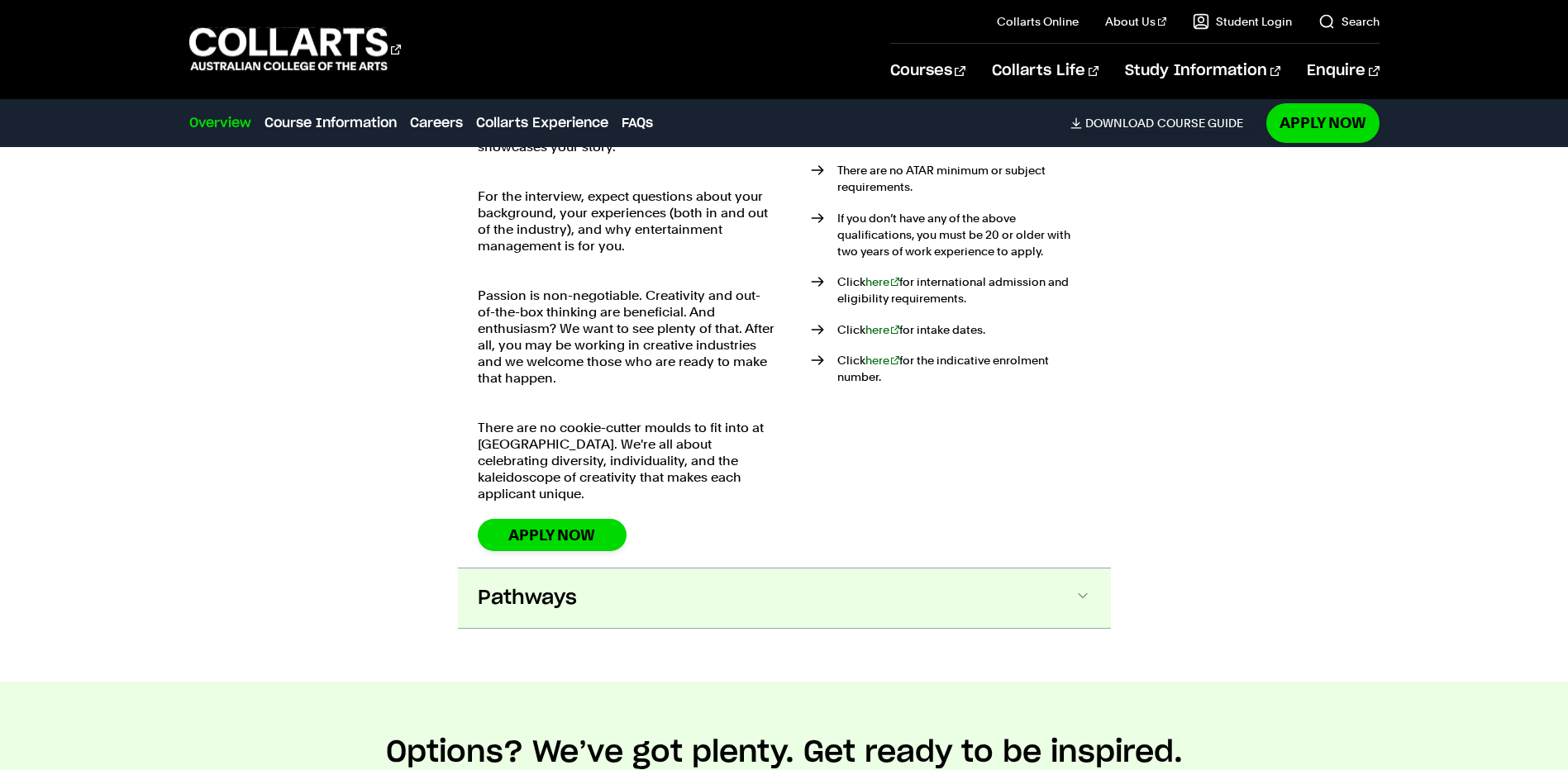
click at [611, 569] on button "Pathways" at bounding box center [784, 598] width 653 height 60
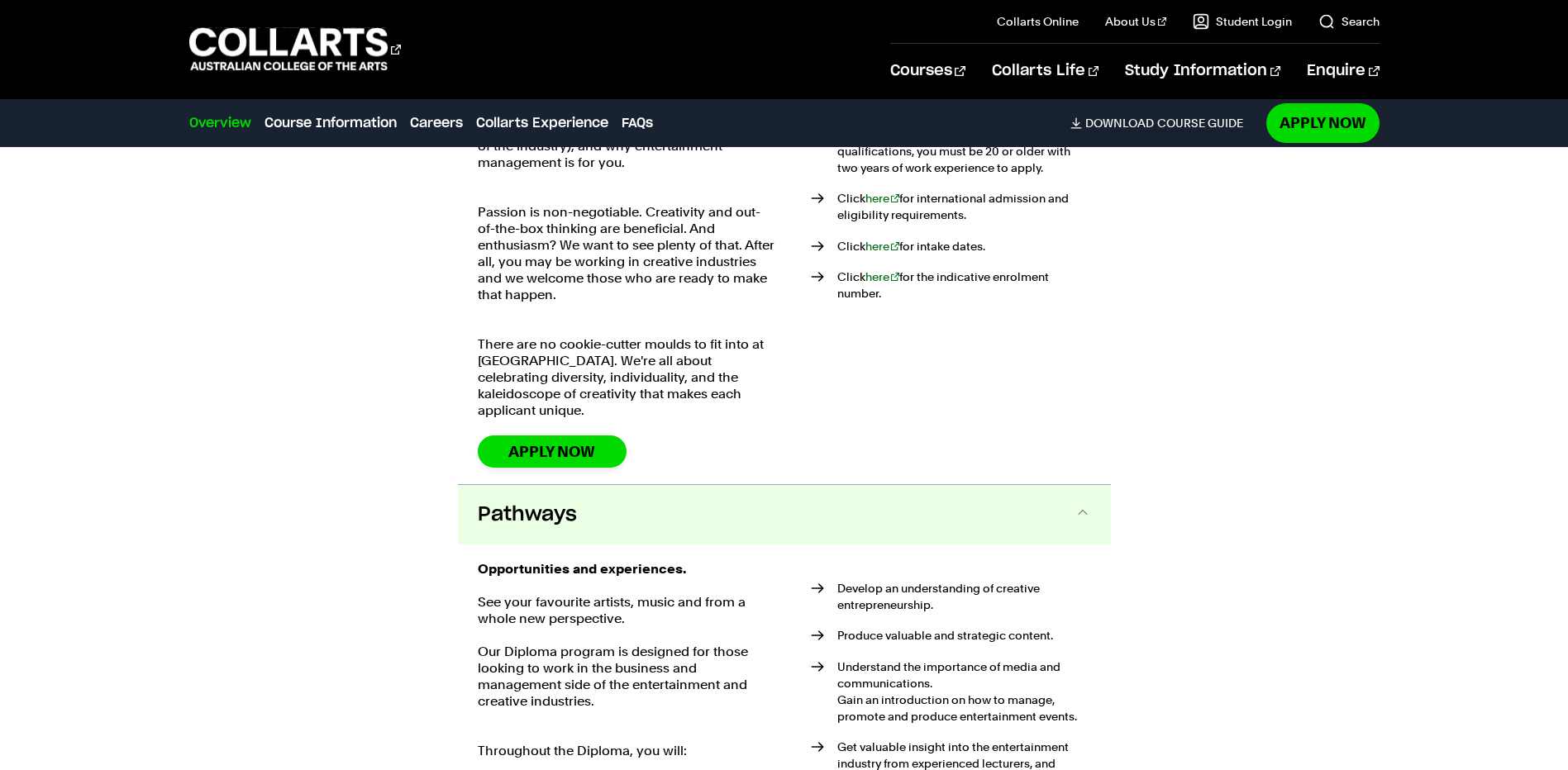
scroll to position [4093, 0]
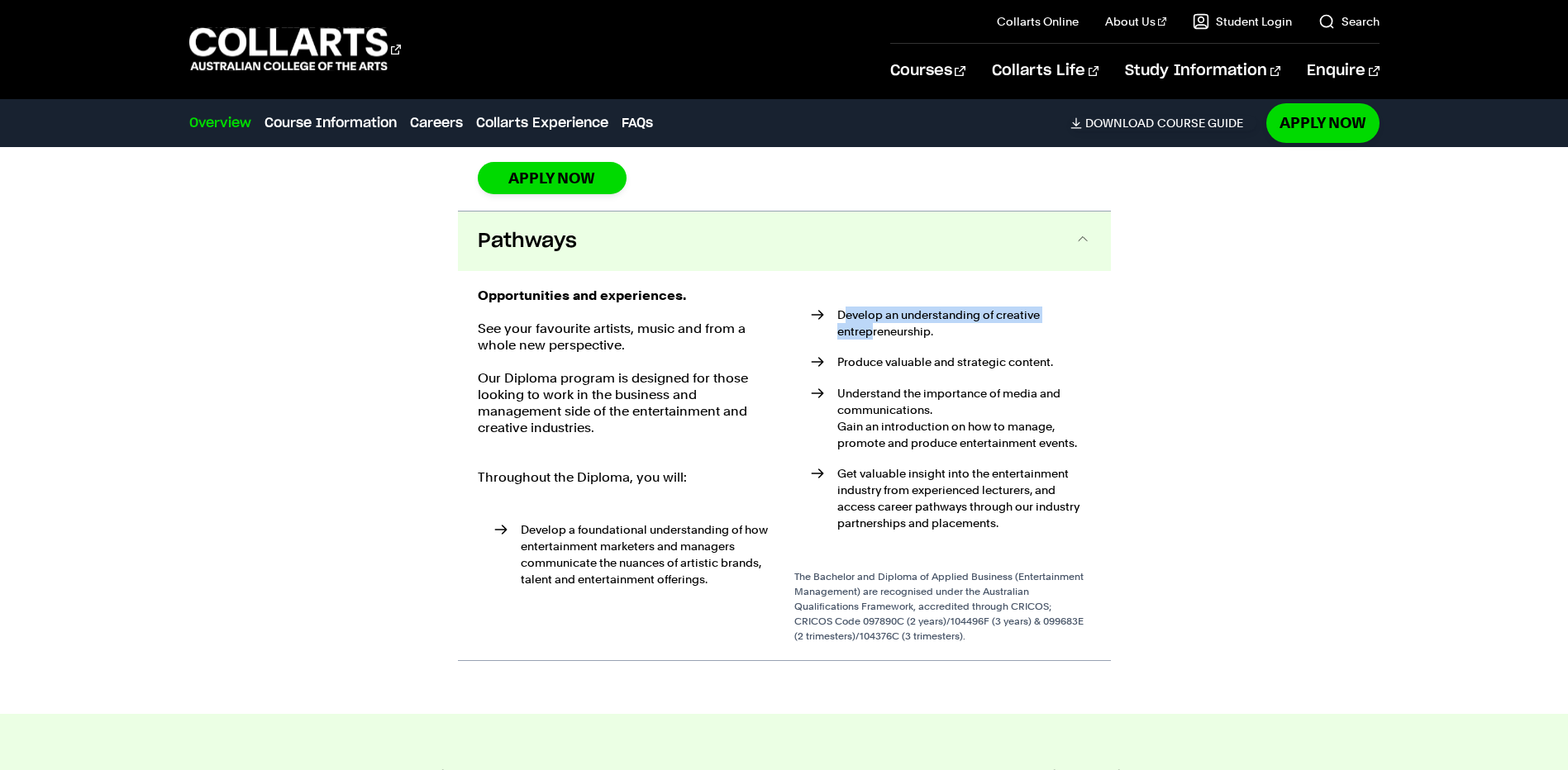
drag, startPoint x: 843, startPoint y: 255, endPoint x: 872, endPoint y: 271, distance: 33.1
click at [872, 307] on li "Develop an understanding of creative entrepreneurship." at bounding box center [951, 323] width 280 height 33
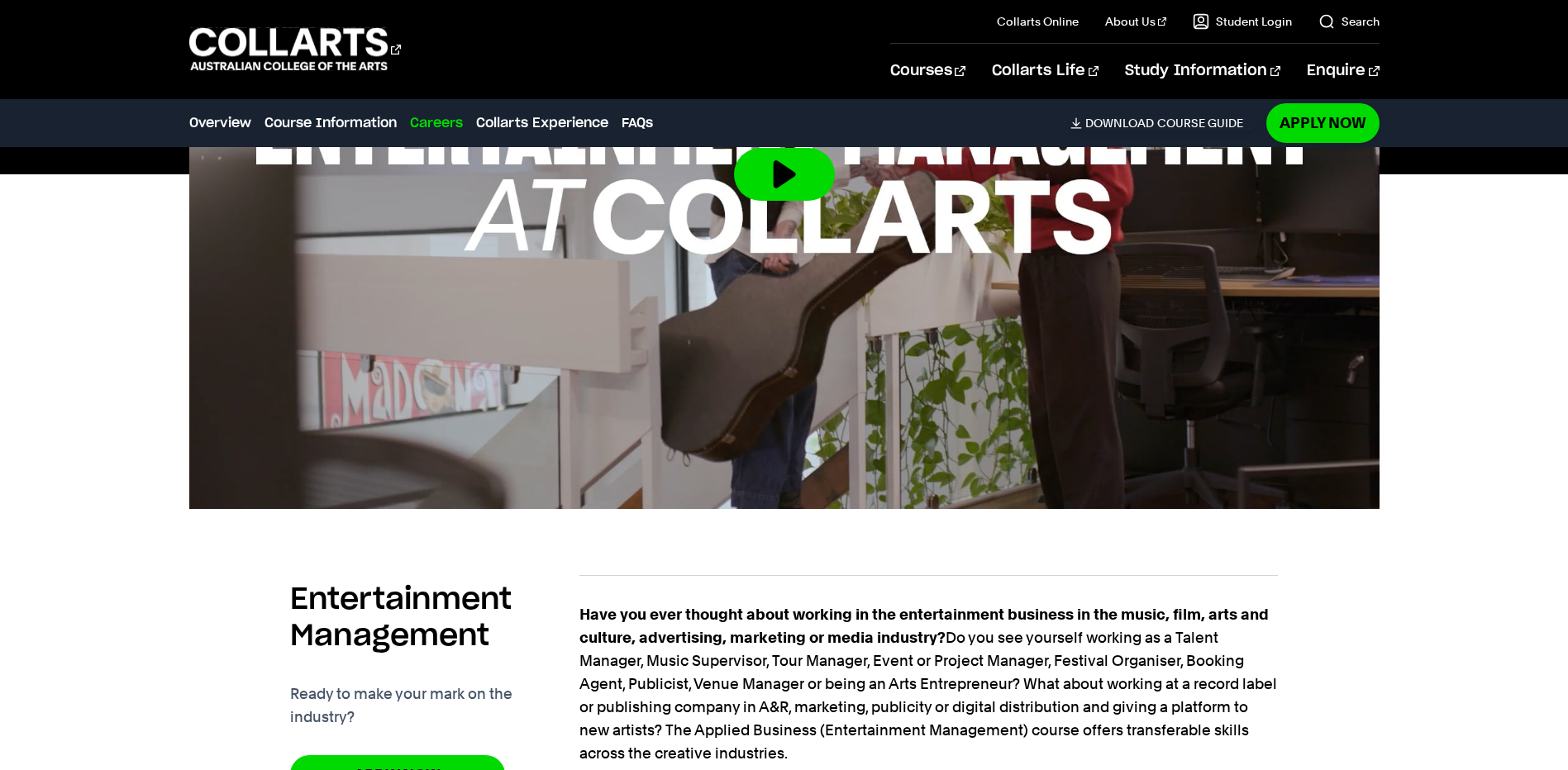
scroll to position [787, 0]
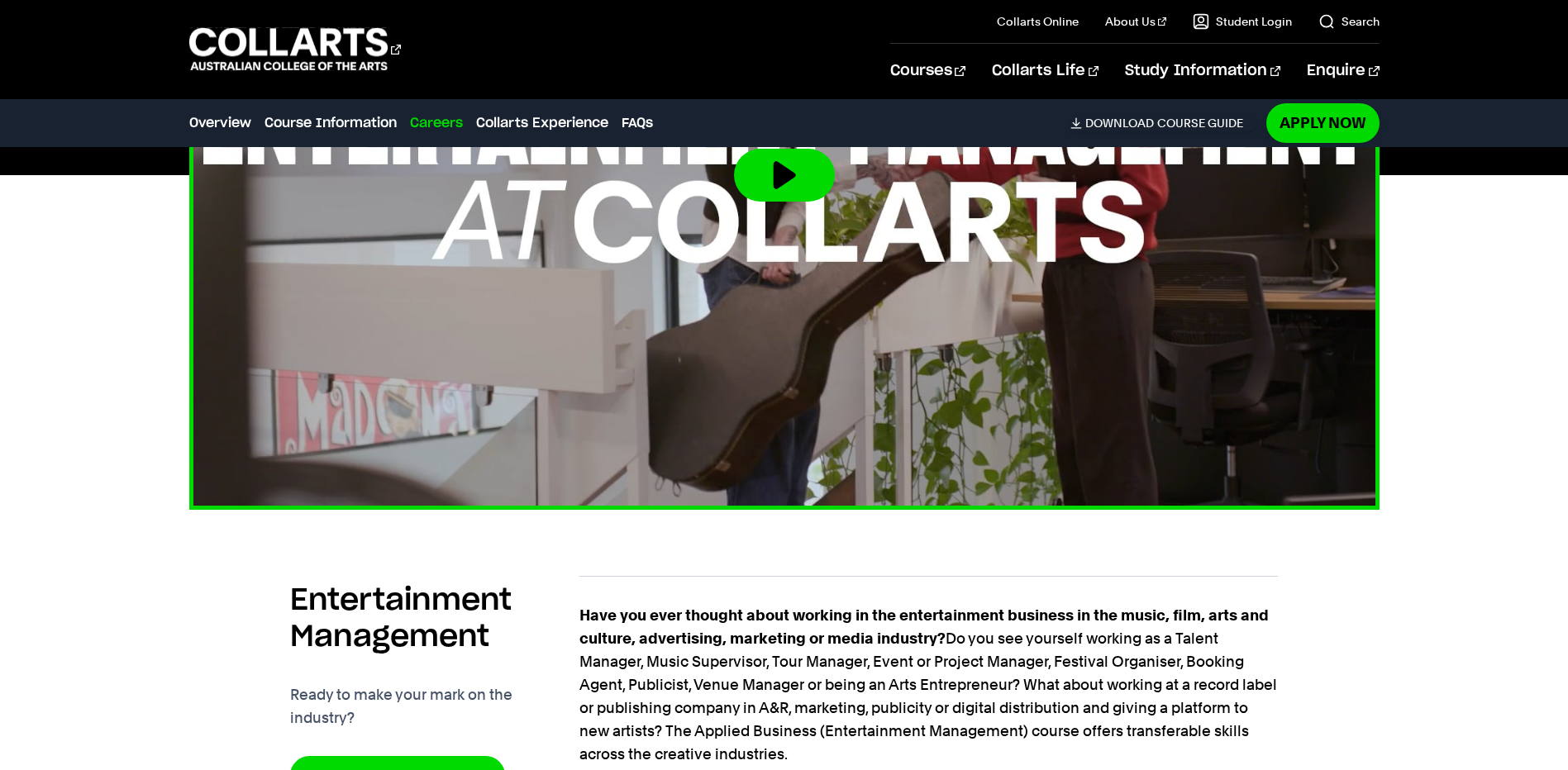
click at [778, 172] on button at bounding box center [784, 175] width 101 height 53
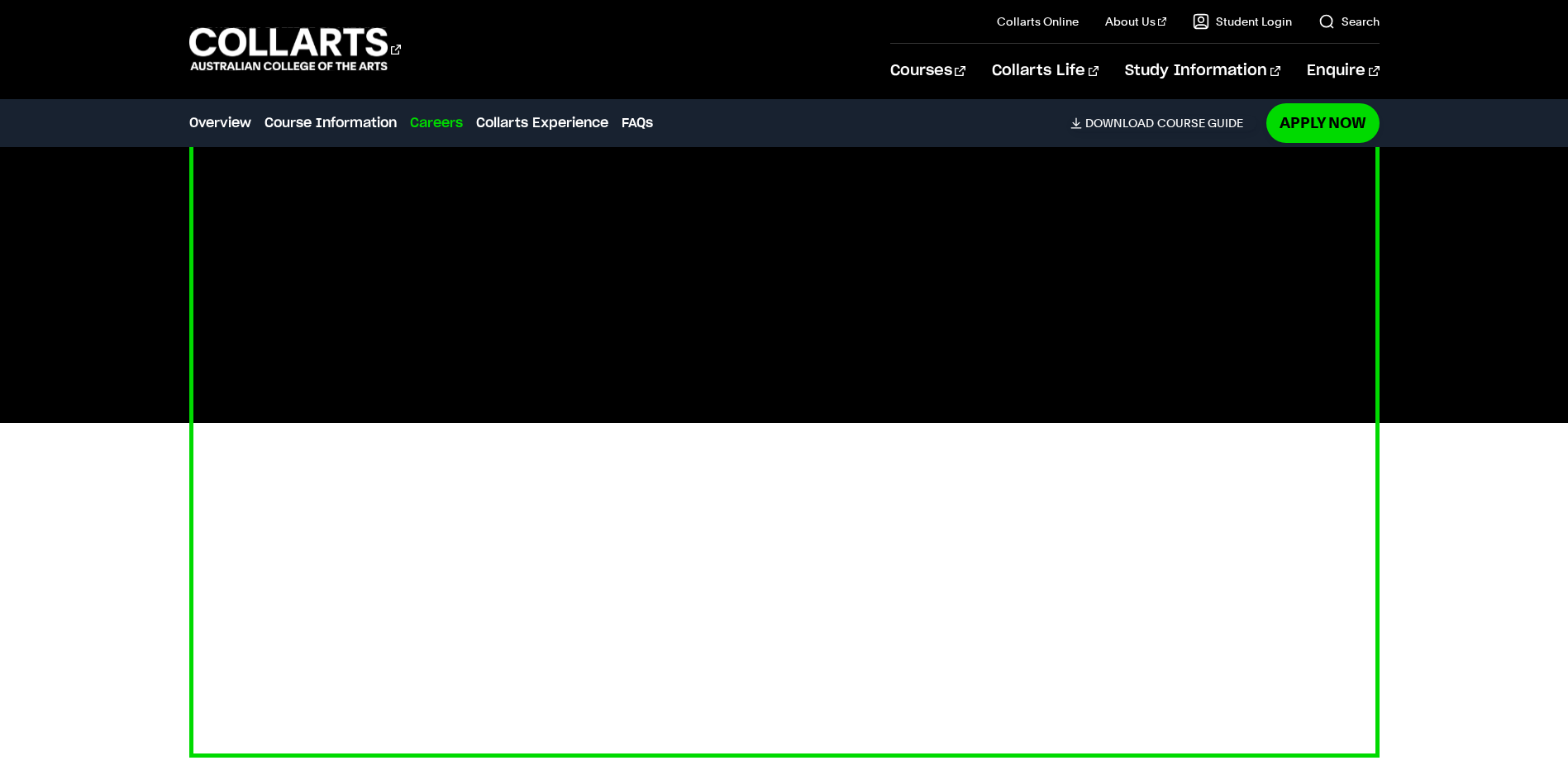
scroll to position [623, 0]
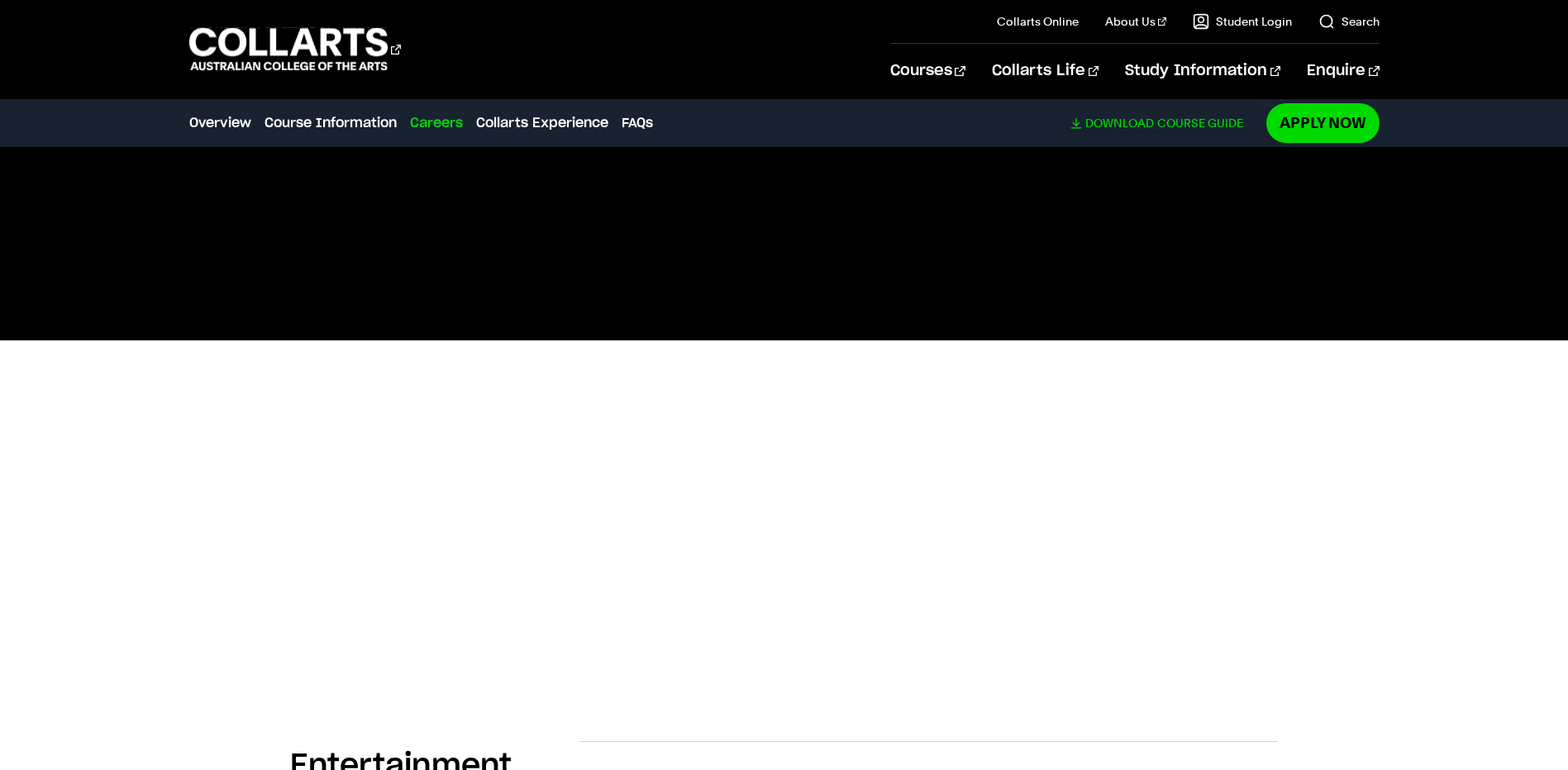
click at [1106, 121] on span "Download" at bounding box center [1119, 122] width 69 height 15
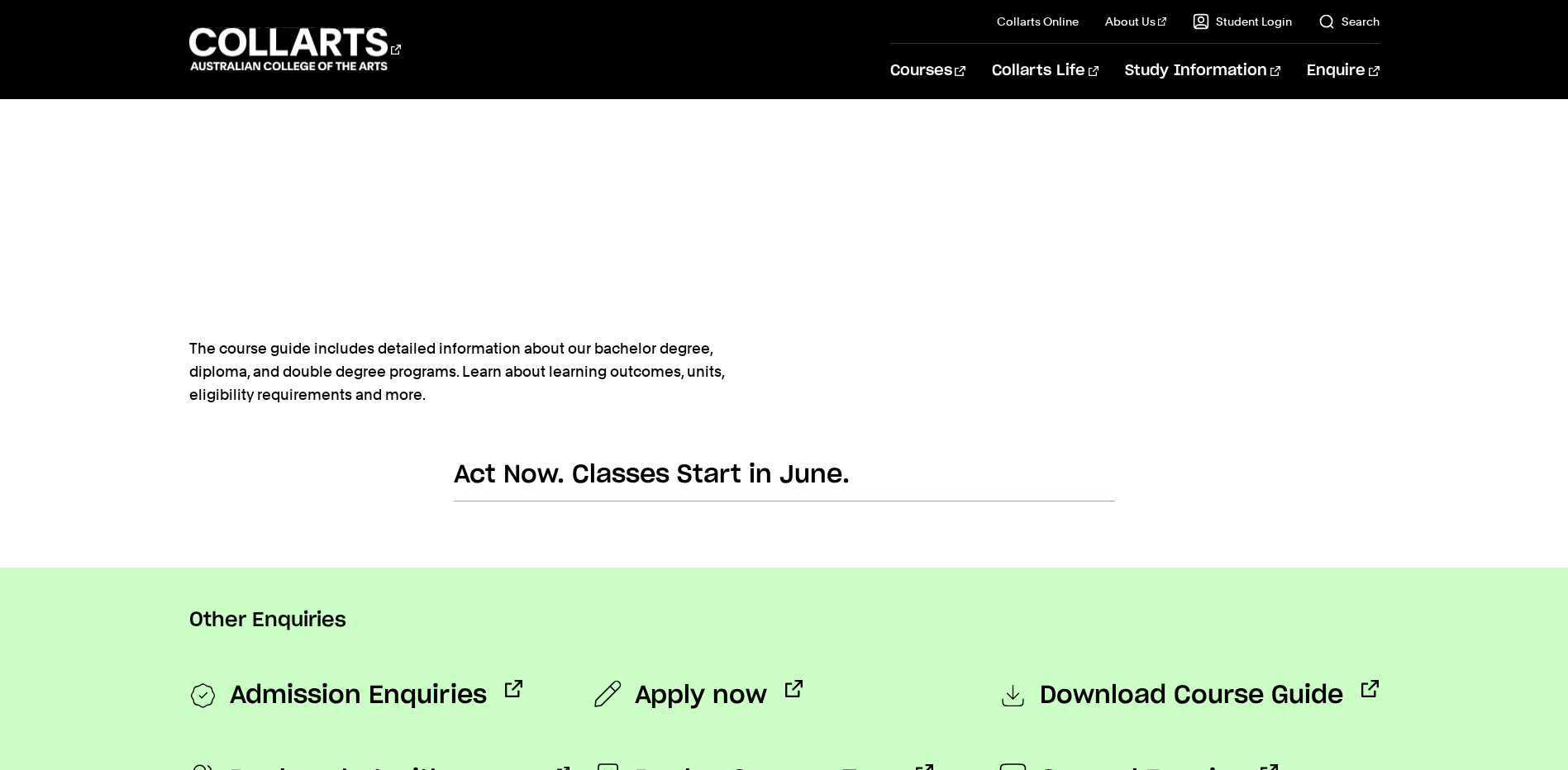
scroll to position [744, 0]
